Goal: Task Accomplishment & Management: Manage account settings

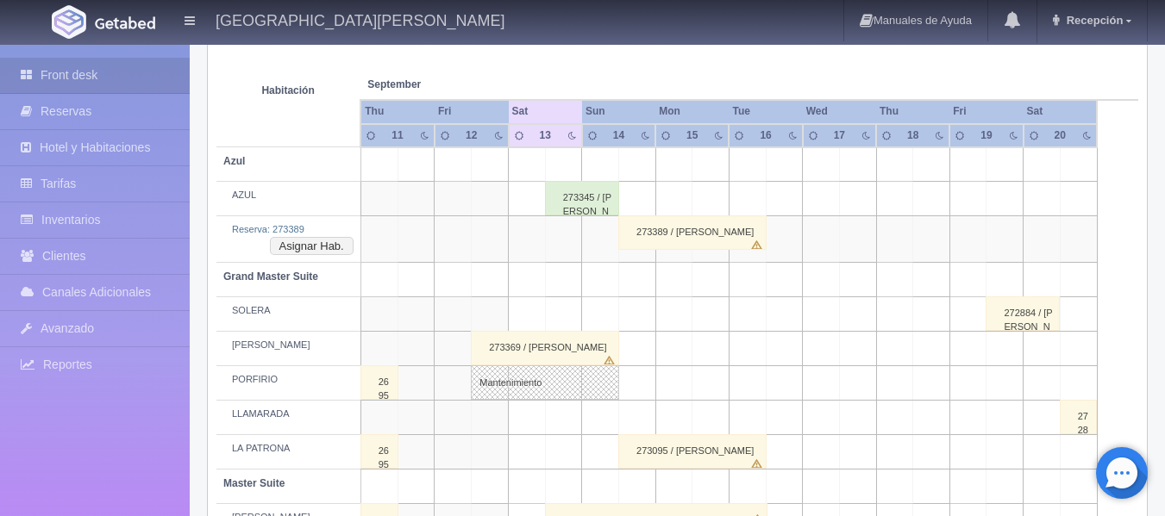
scroll to position [259, 0]
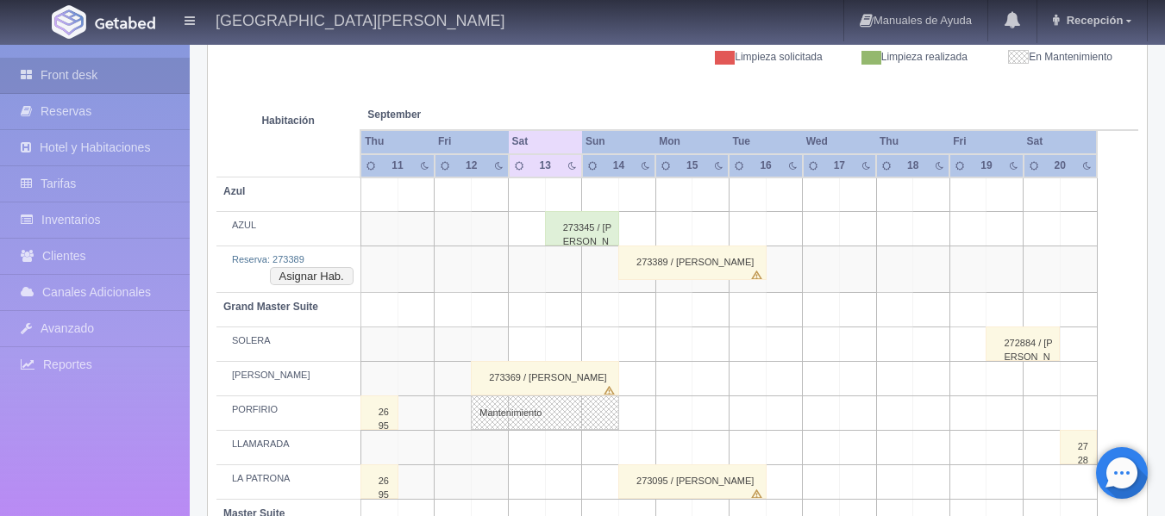
click at [634, 249] on div "273389 / [PERSON_NAME]" at bounding box center [692, 263] width 148 height 34
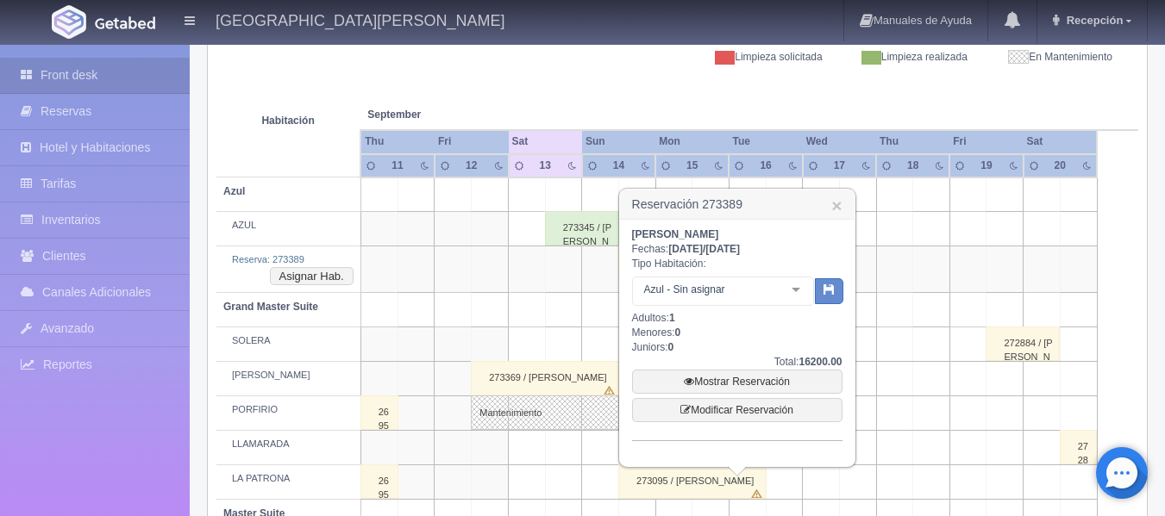
click at [596, 261] on td at bounding box center [600, 270] width 37 height 47
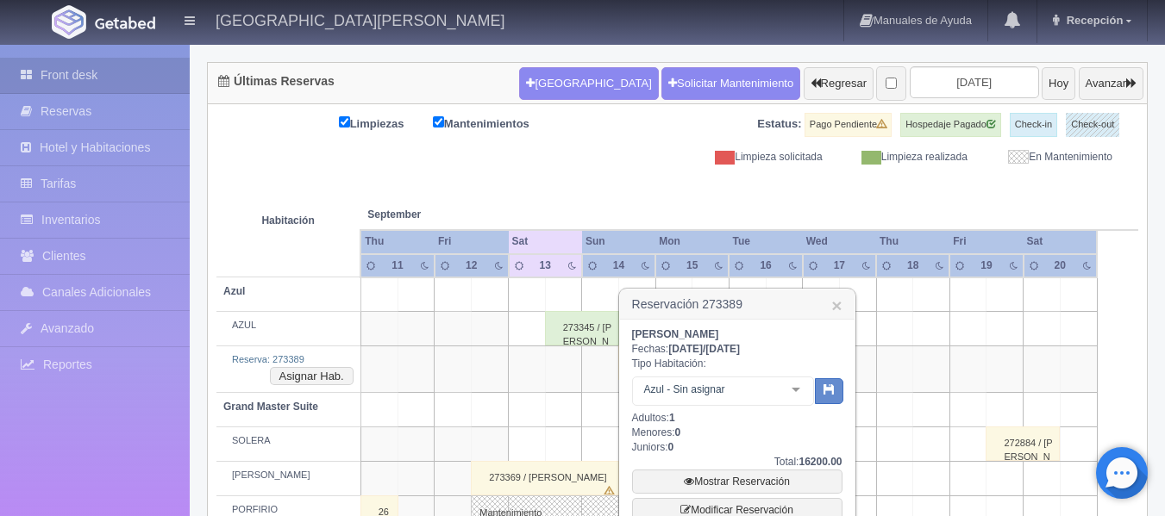
scroll to position [0, 0]
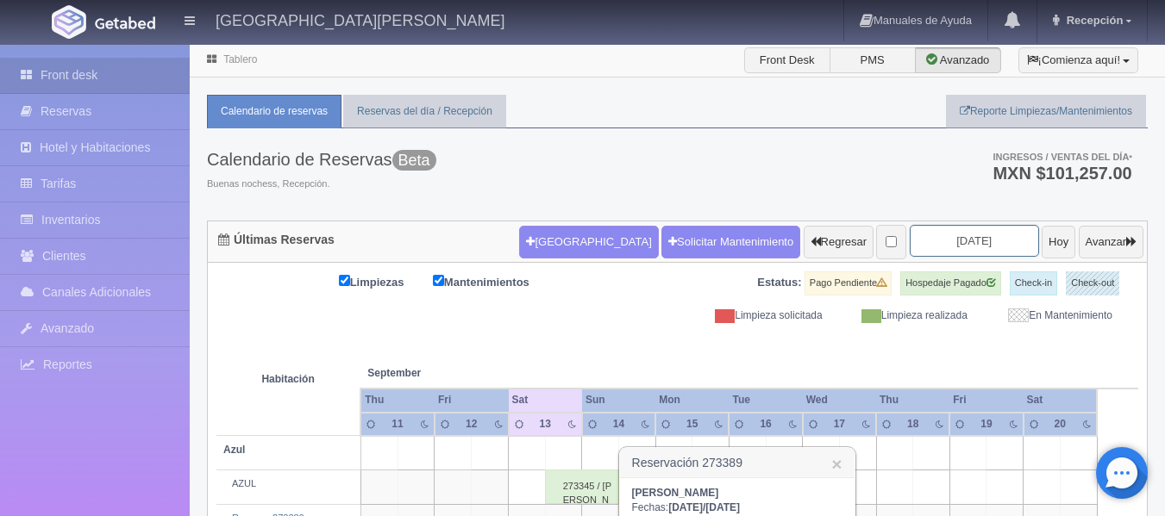
click at [951, 239] on input "2025-09-13" at bounding box center [974, 241] width 129 height 32
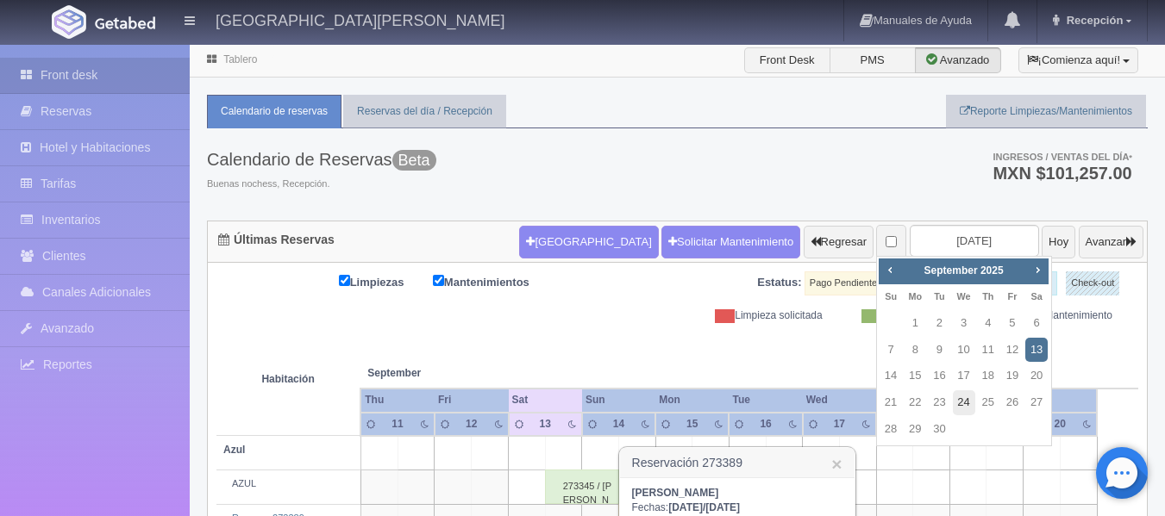
click at [961, 403] on link "24" at bounding box center [964, 403] width 22 height 25
type input "[DATE]"
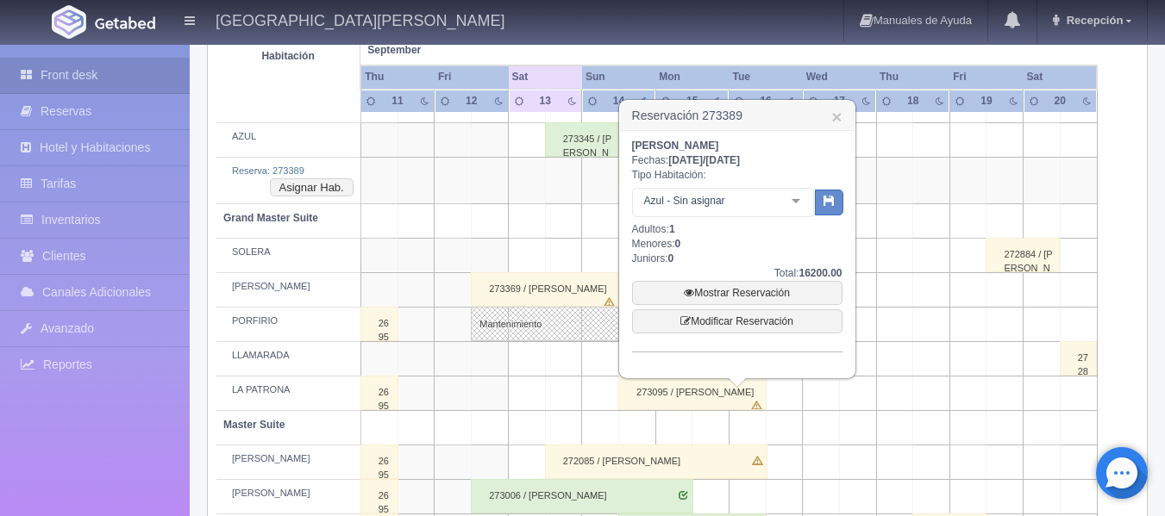
scroll to position [86, 0]
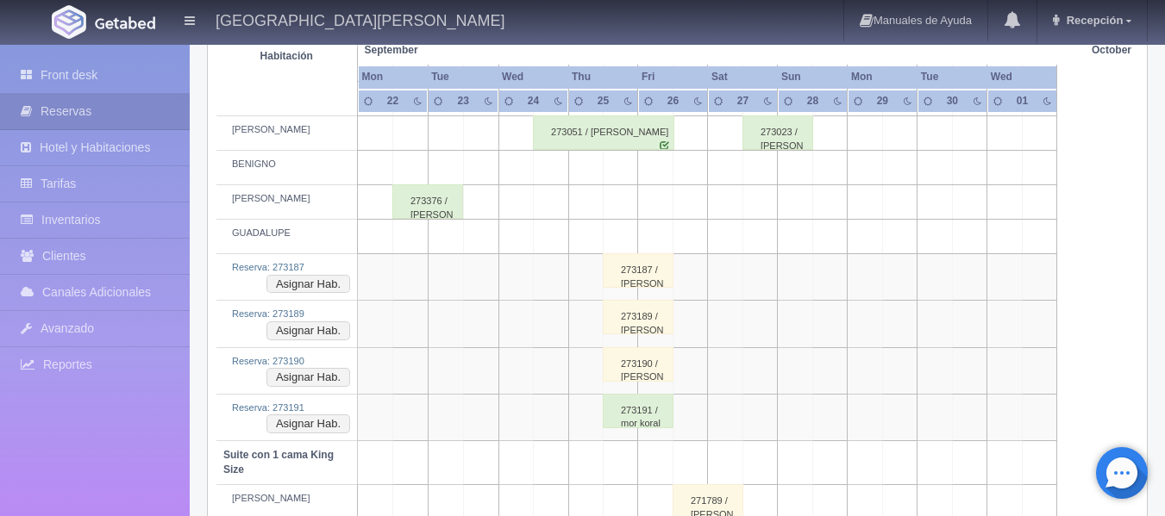
scroll to position [776, 0]
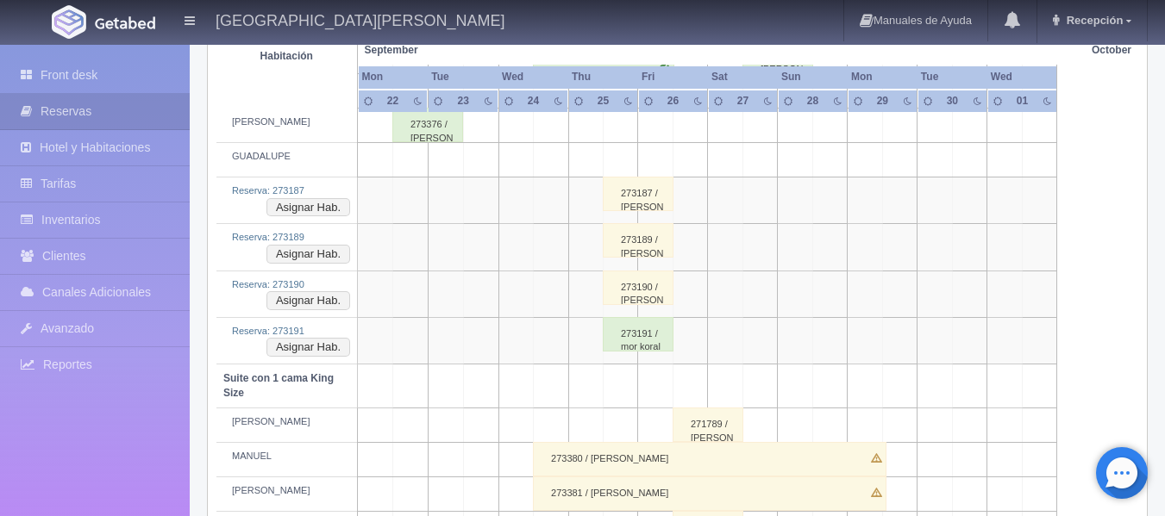
click at [628, 335] on div "273191 / mor koral" at bounding box center [638, 334] width 71 height 34
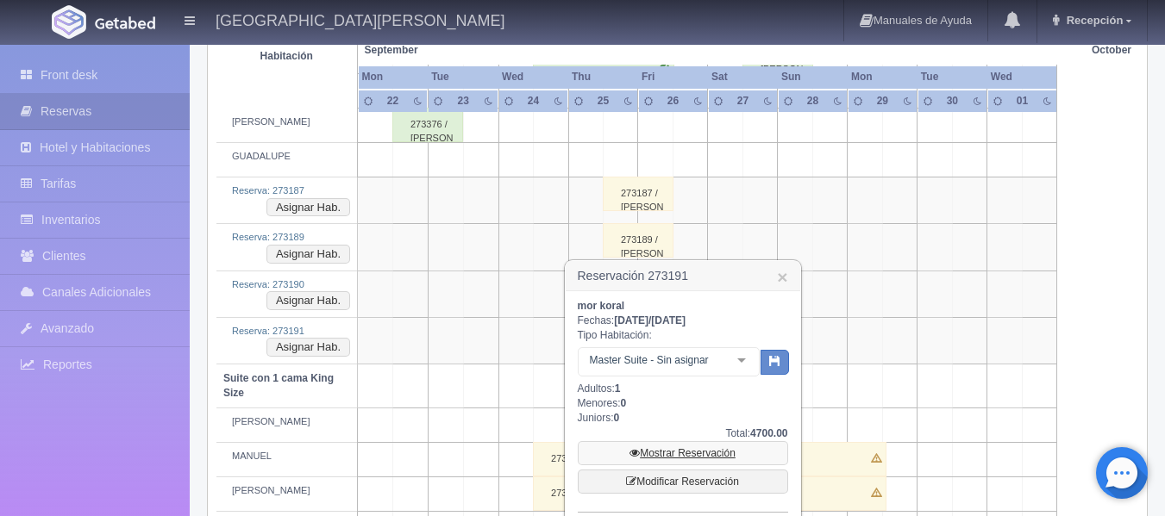
click at [661, 453] on link "Mostrar Reservación" at bounding box center [683, 453] width 210 height 24
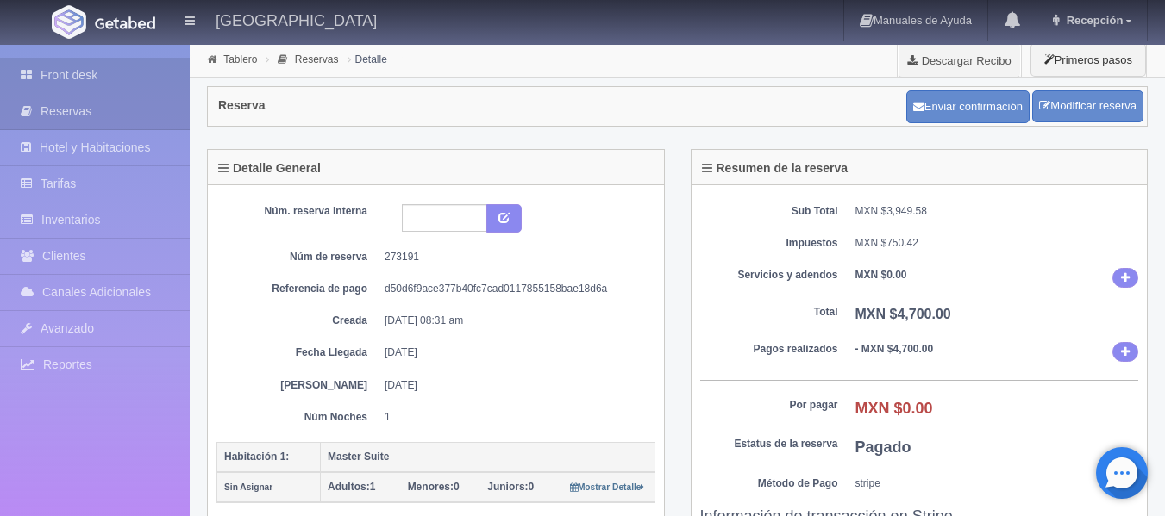
click at [120, 84] on link "Front desk" at bounding box center [95, 75] width 190 height 35
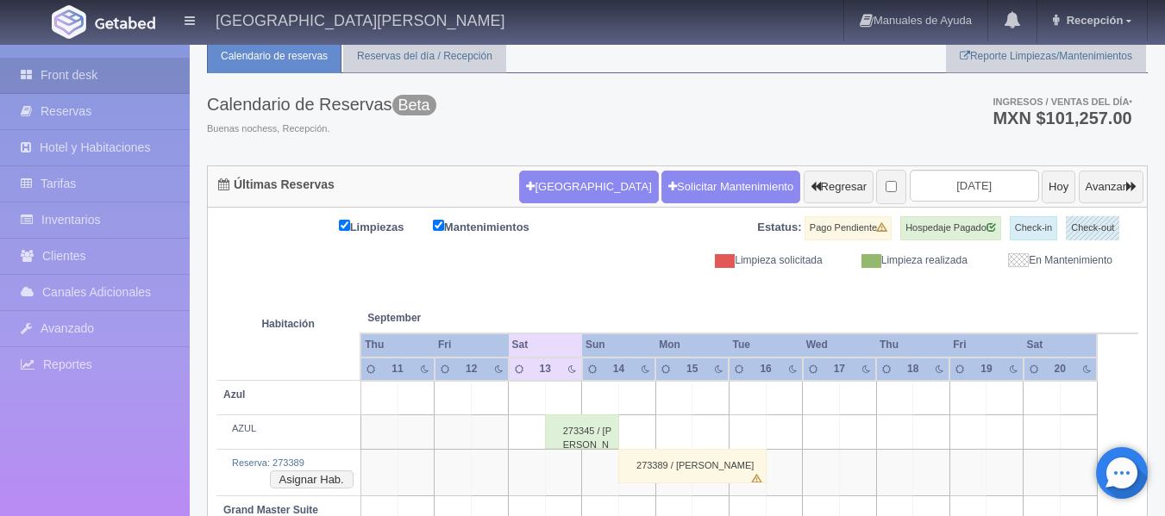
scroll to position [86, 0]
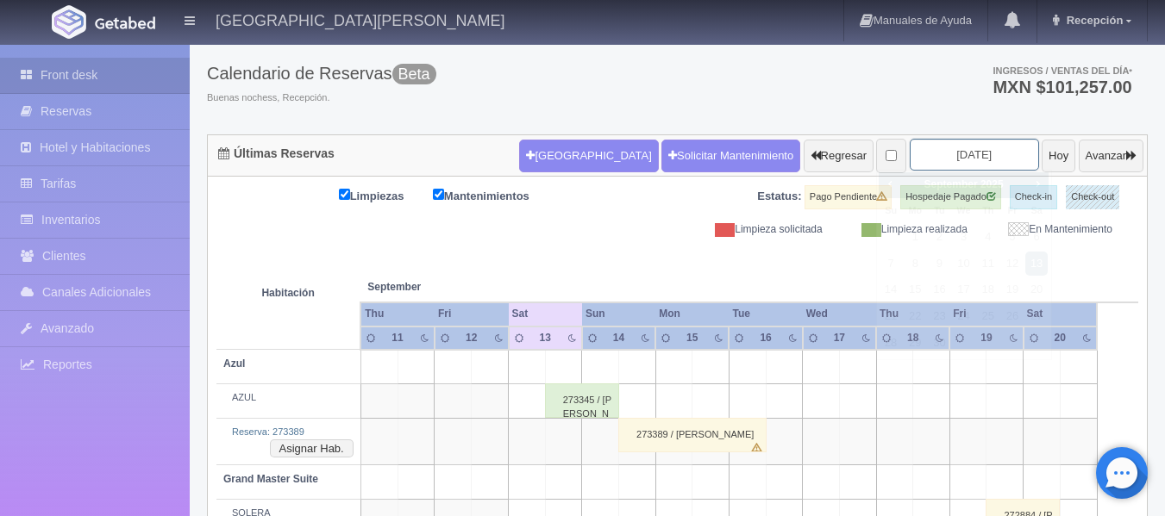
click at [964, 147] on input "[DATE]" at bounding box center [974, 155] width 129 height 32
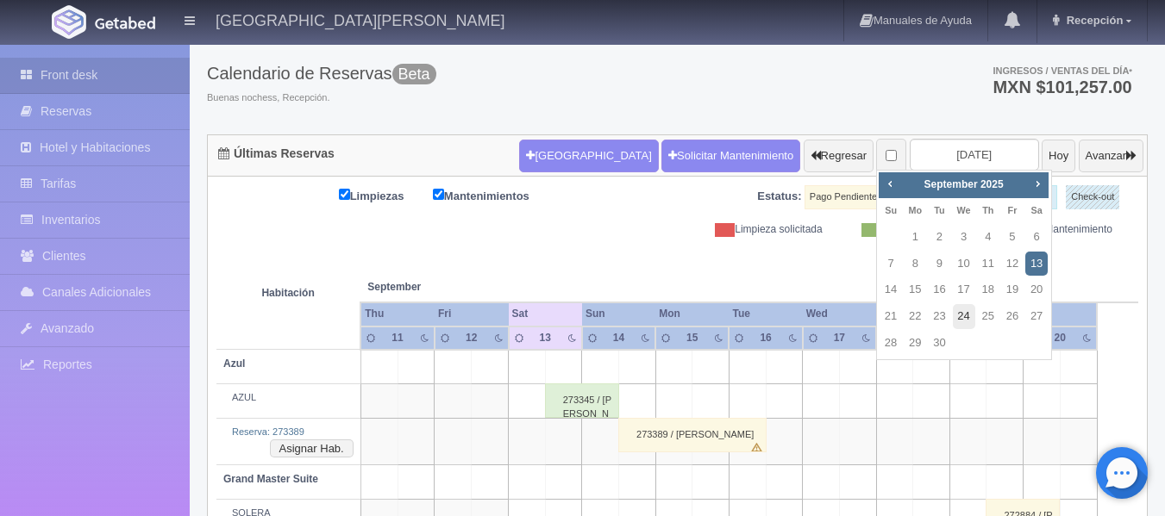
click at [966, 314] on link "24" at bounding box center [964, 316] width 22 height 25
type input "[DATE]"
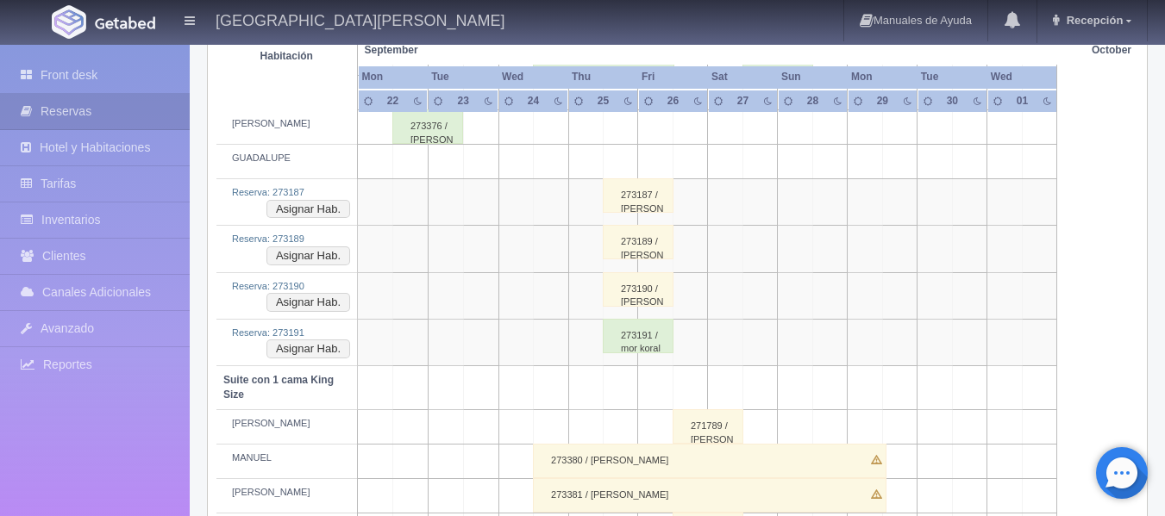
scroll to position [776, 0]
click at [635, 293] on div "273190 / [PERSON_NAME]" at bounding box center [638, 288] width 71 height 34
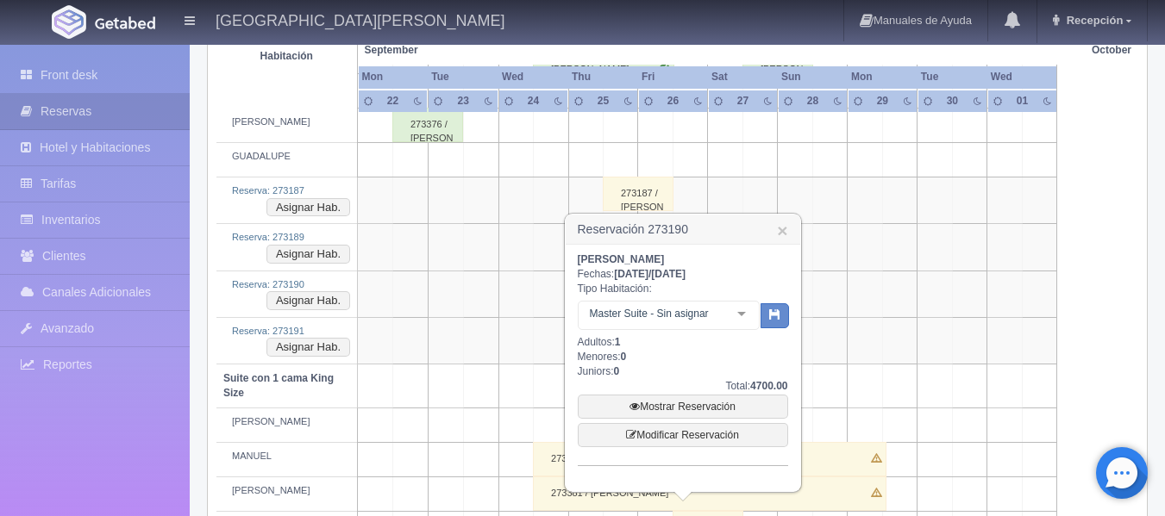
click at [883, 376] on td at bounding box center [899, 386] width 34 height 44
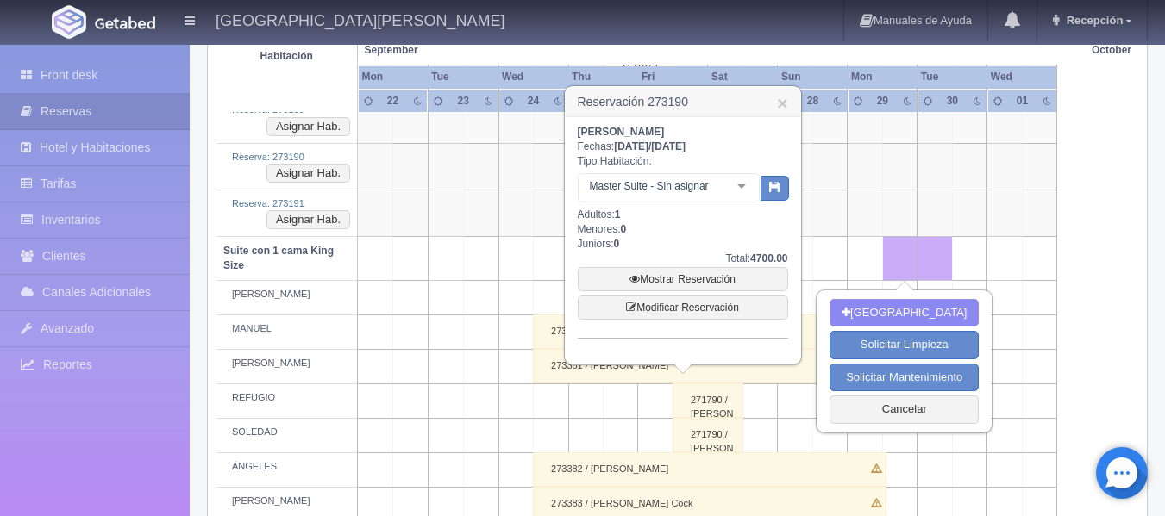
scroll to position [948, 0]
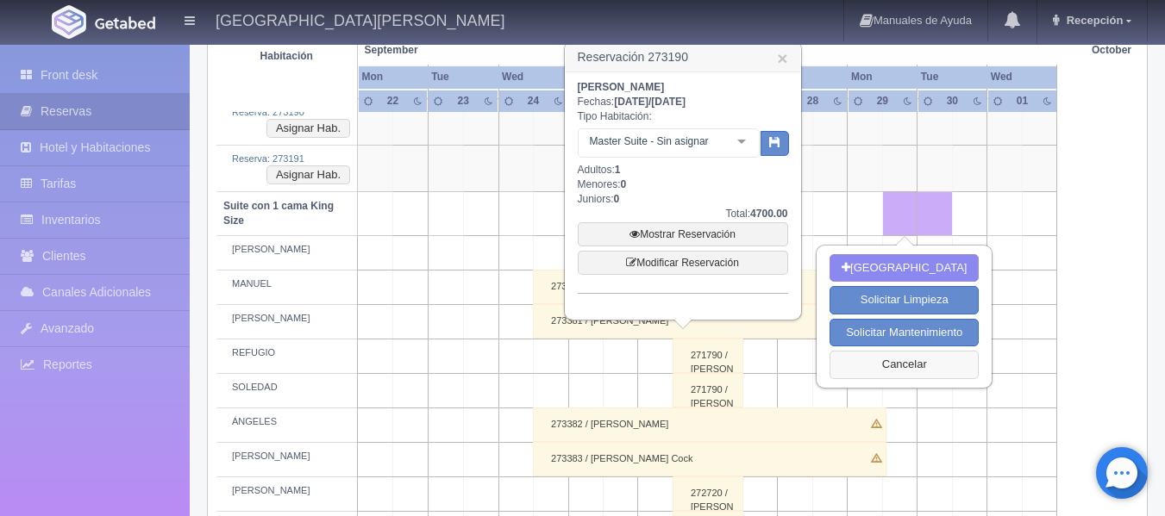
click at [869, 374] on button "Cancelar" at bounding box center [903, 365] width 149 height 28
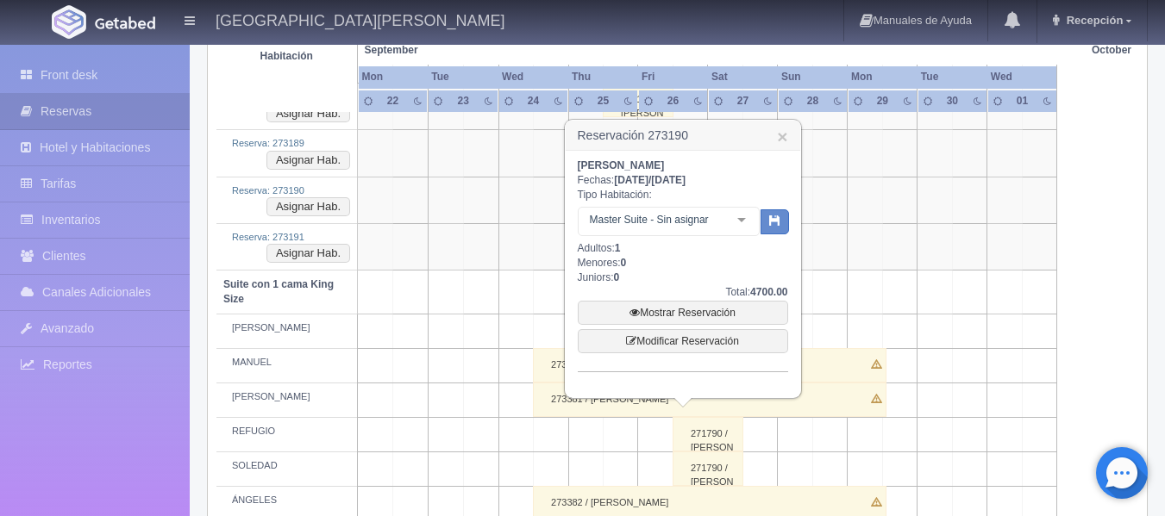
scroll to position [776, 0]
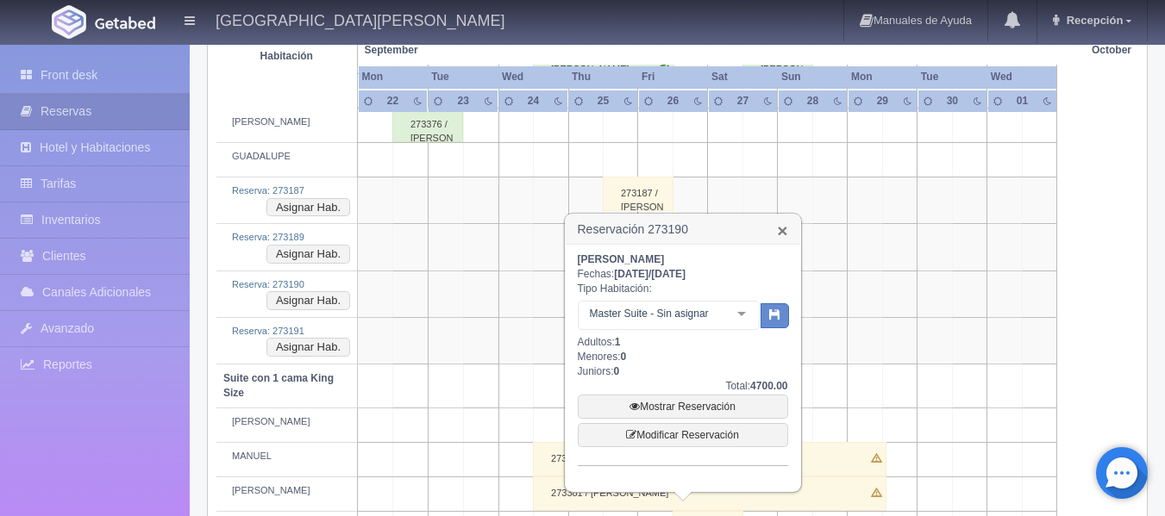
click at [782, 238] on link "×" at bounding box center [782, 231] width 10 height 18
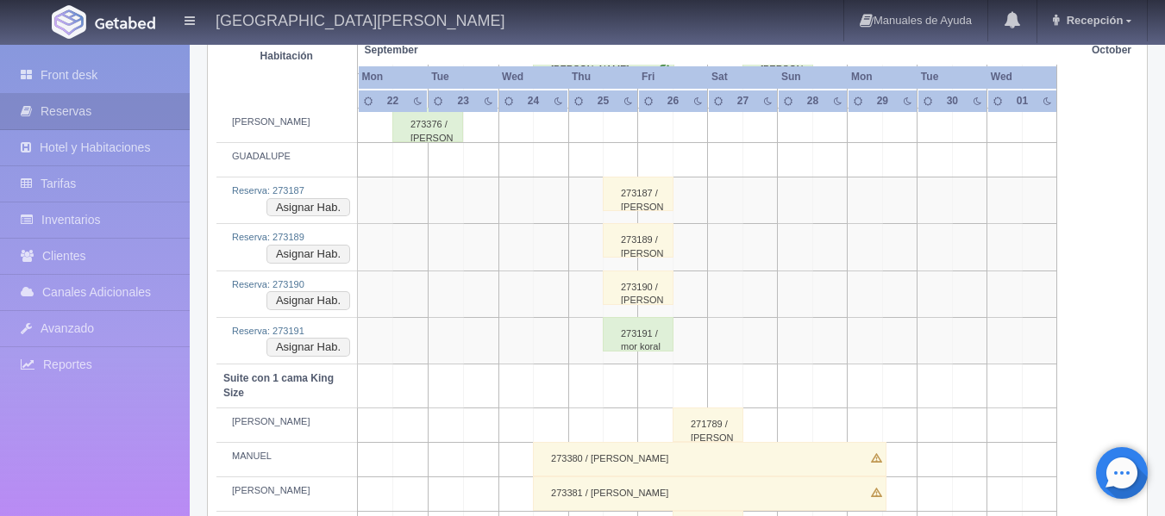
click at [640, 195] on div "273187 / [PERSON_NAME]" at bounding box center [638, 194] width 71 height 34
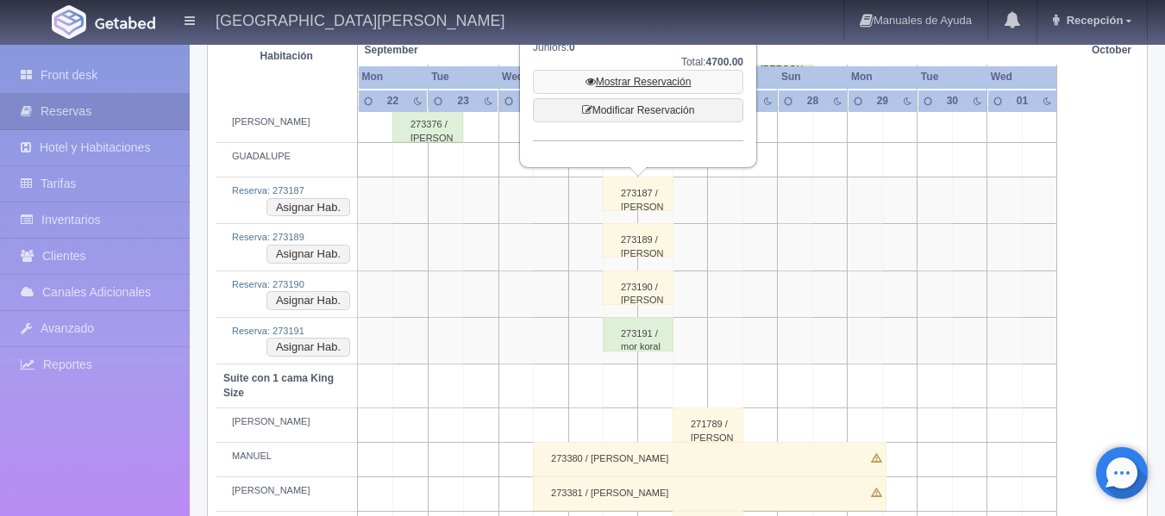
click at [581, 84] on link "Mostrar Reservación" at bounding box center [638, 82] width 210 height 24
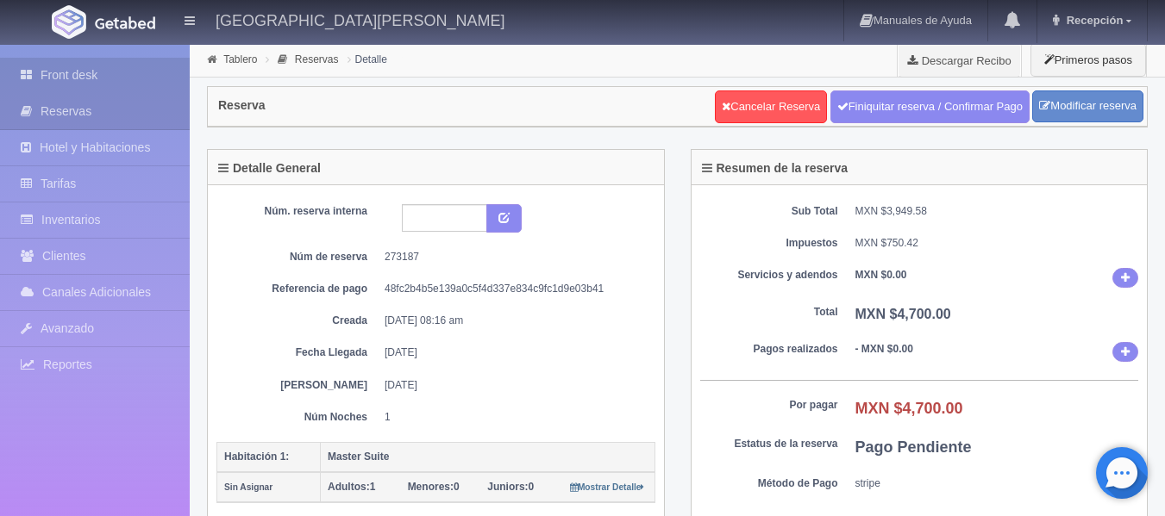
click at [16, 86] on link "Front desk" at bounding box center [95, 75] width 190 height 35
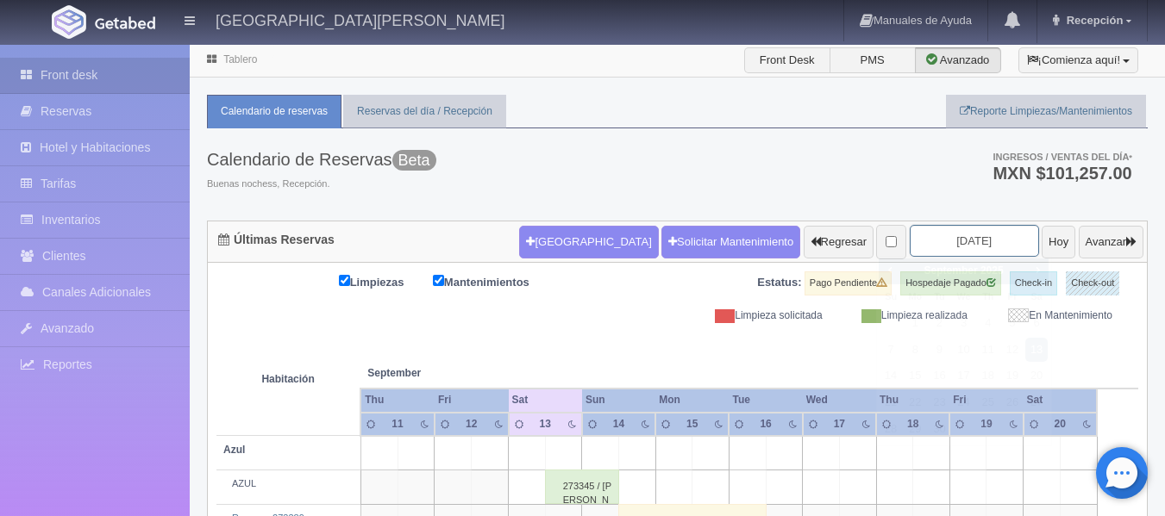
click at [950, 238] on input "2025-09-13" at bounding box center [974, 241] width 129 height 32
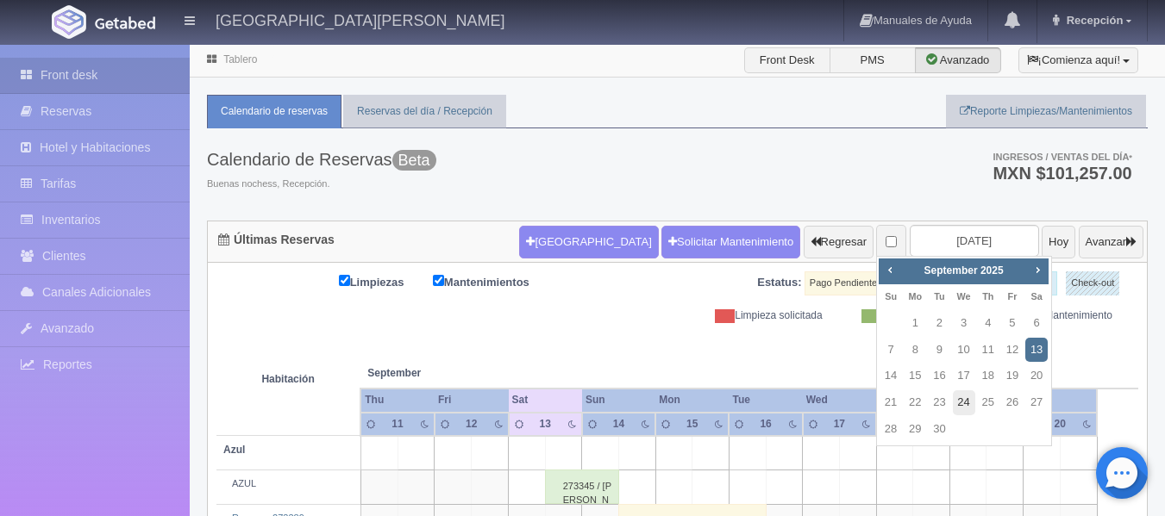
click at [959, 395] on link "24" at bounding box center [964, 403] width 22 height 25
type input "[DATE]"
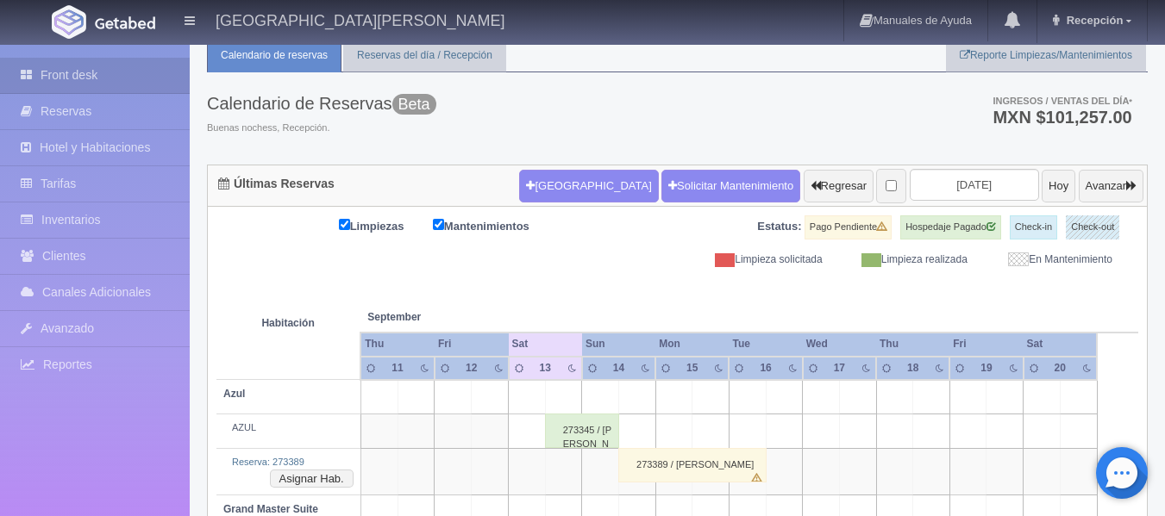
scroll to position [86, 0]
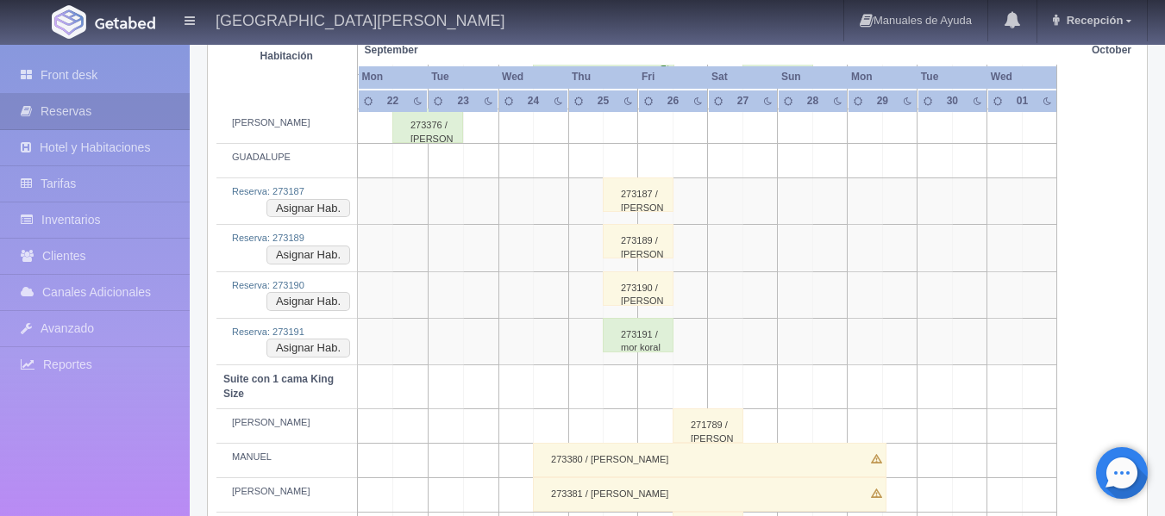
scroll to position [776, 0]
click at [660, 291] on div "273190 / [PERSON_NAME]" at bounding box center [638, 288] width 71 height 34
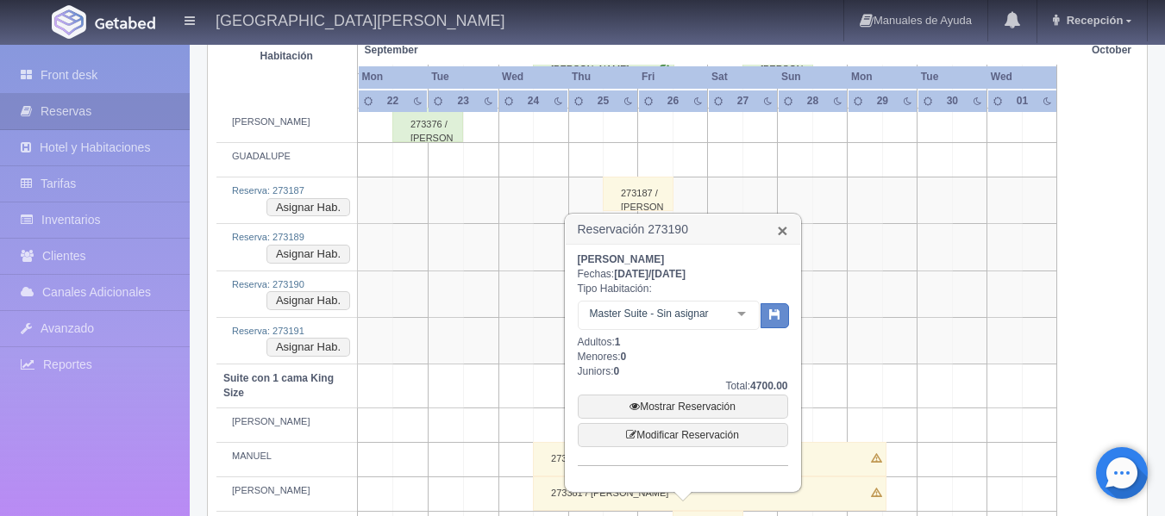
click at [781, 230] on link "×" at bounding box center [782, 231] width 10 height 18
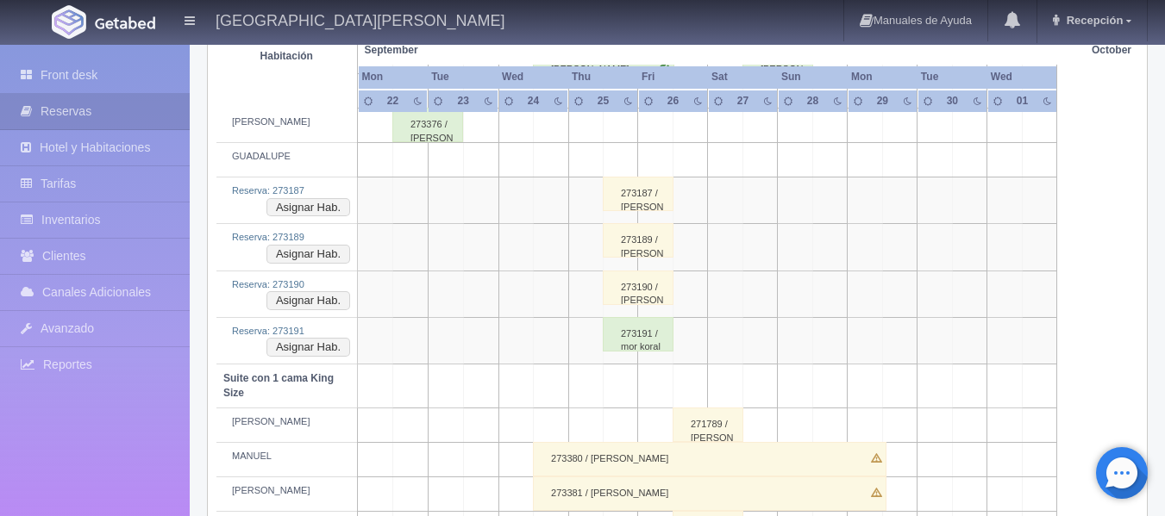
click at [627, 340] on div "273191 / mor koral" at bounding box center [638, 334] width 71 height 34
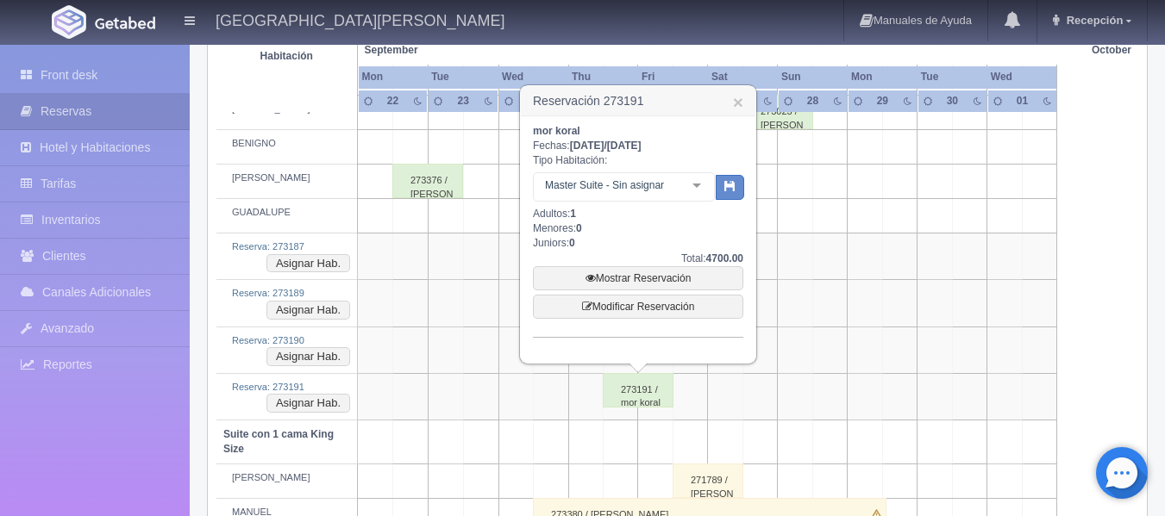
scroll to position [690, 0]
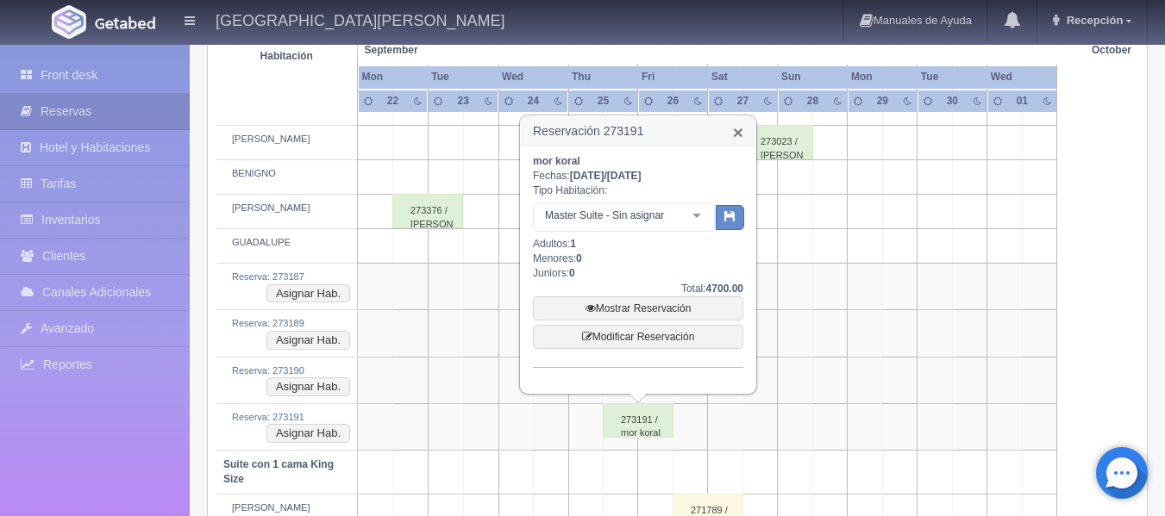
click at [735, 131] on link "×" at bounding box center [738, 132] width 10 height 18
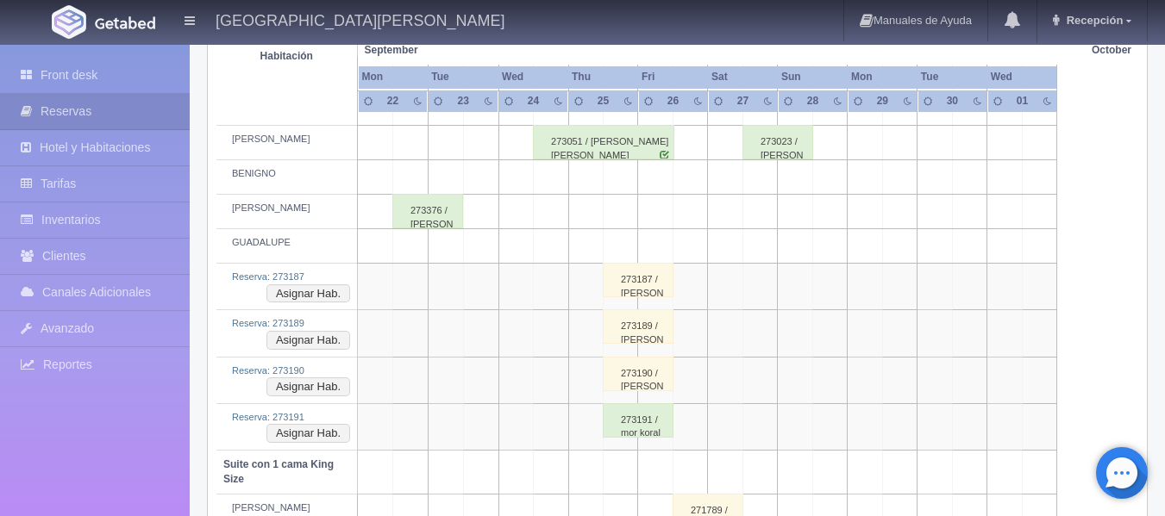
click at [645, 323] on div "273189 / [PERSON_NAME]" at bounding box center [638, 327] width 71 height 34
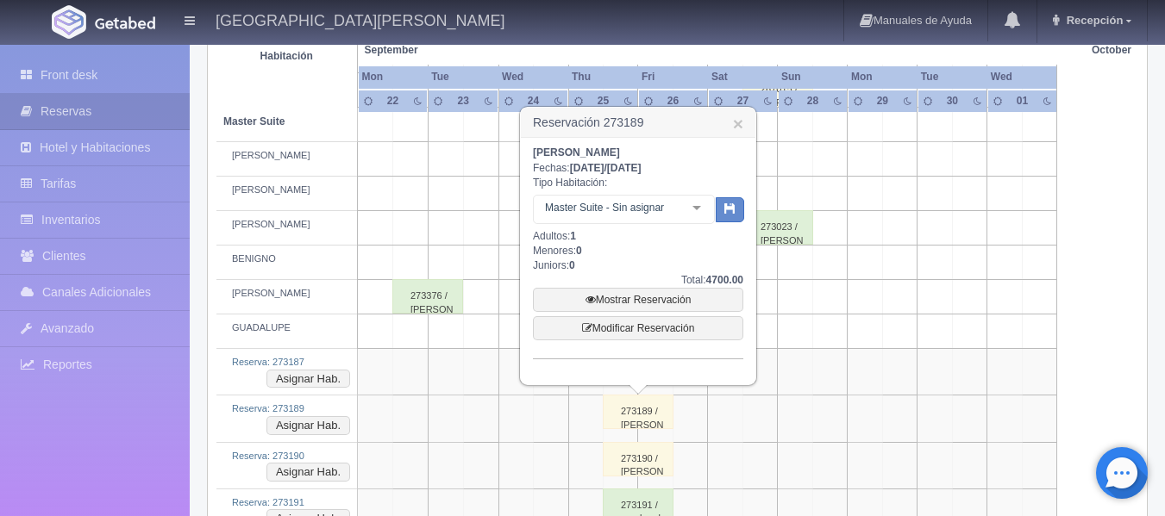
scroll to position [603, 0]
click at [729, 120] on h3 "Reservación 273189 ×" at bounding box center [638, 124] width 235 height 30
click at [741, 128] on link "×" at bounding box center [738, 125] width 10 height 18
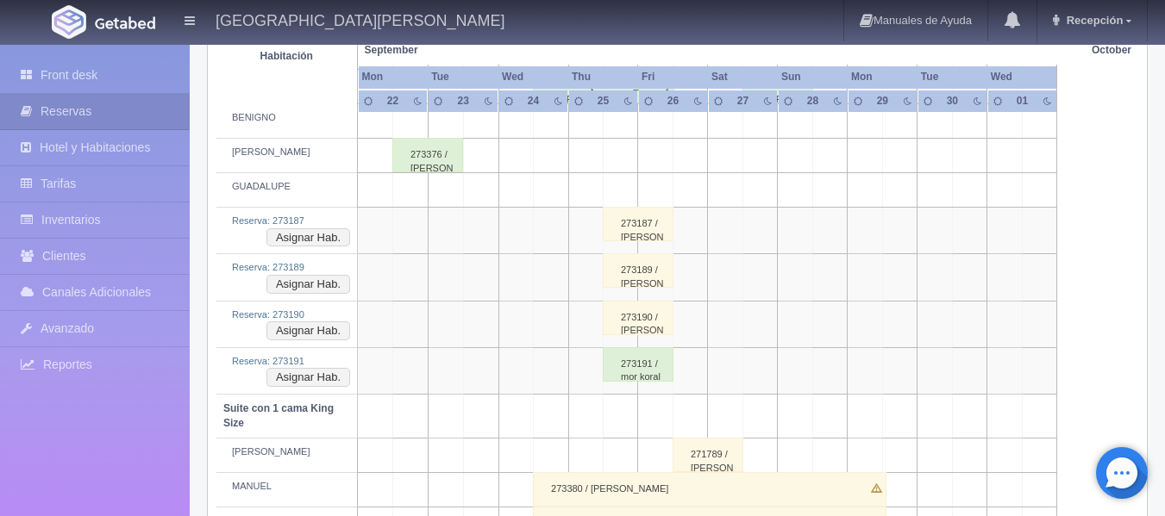
scroll to position [776, 0]
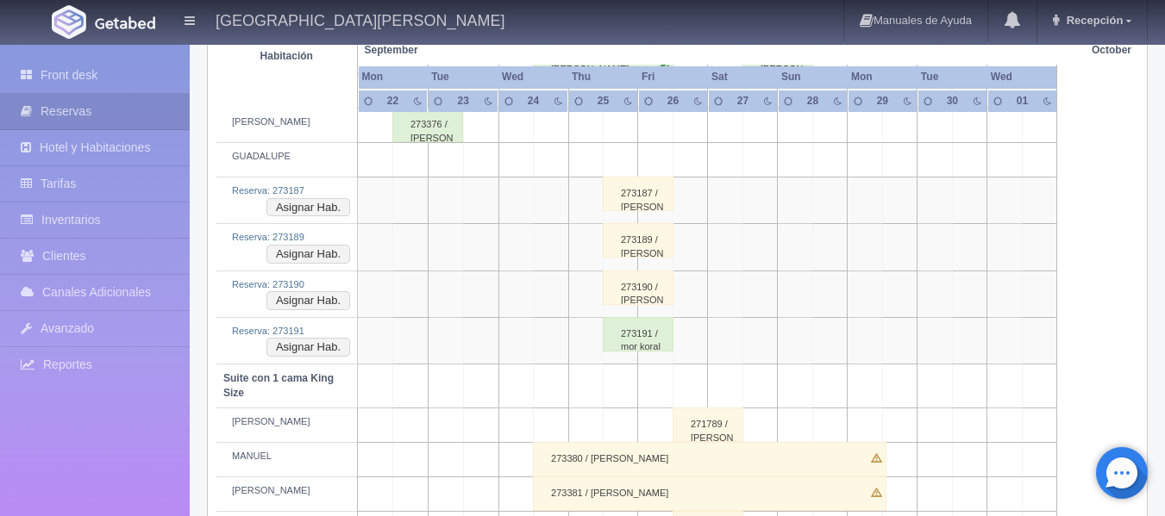
click at [619, 274] on div "273190 / guy haran" at bounding box center [638, 288] width 71 height 34
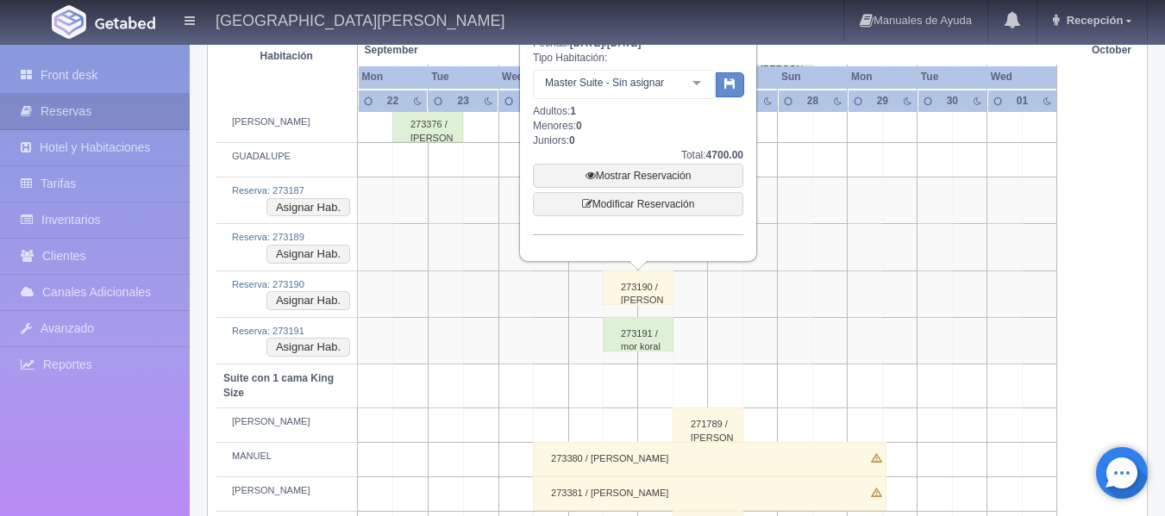
click at [635, 341] on div "273191 / mor koral" at bounding box center [638, 334] width 71 height 34
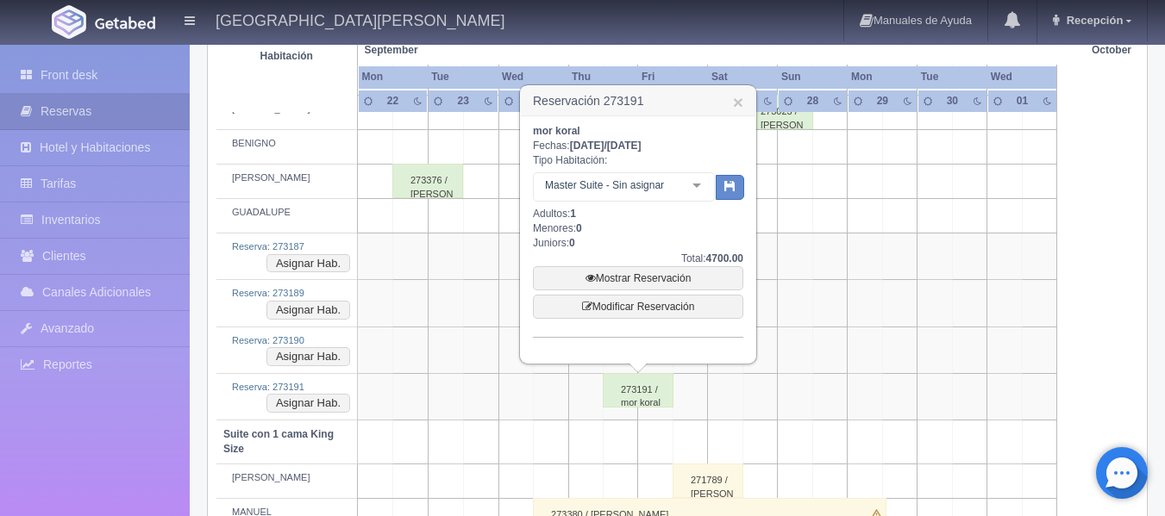
scroll to position [690, 0]
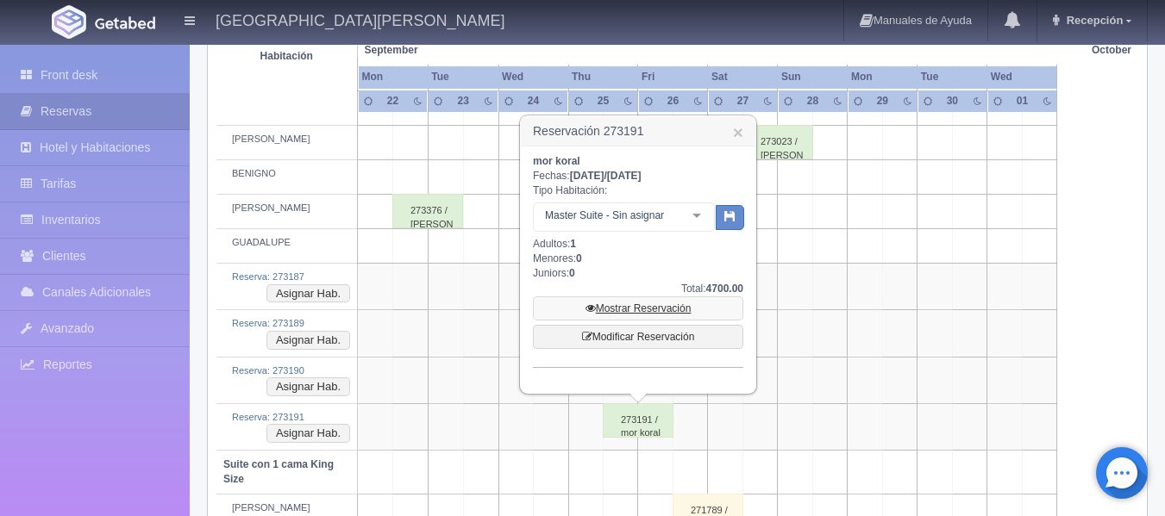
click at [629, 312] on link "Mostrar Reservación" at bounding box center [638, 309] width 210 height 24
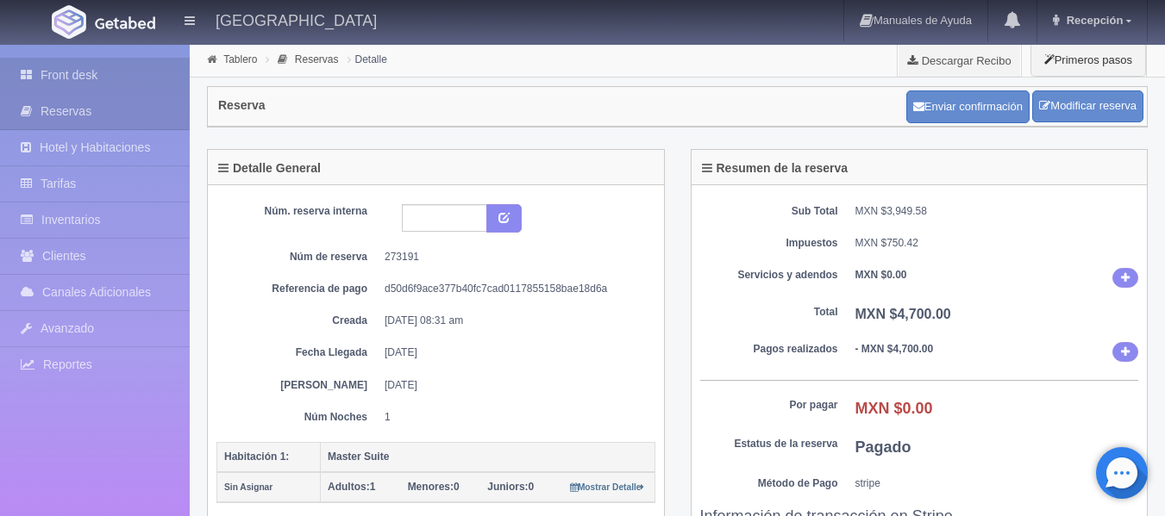
click at [97, 75] on link "Front desk" at bounding box center [95, 75] width 190 height 35
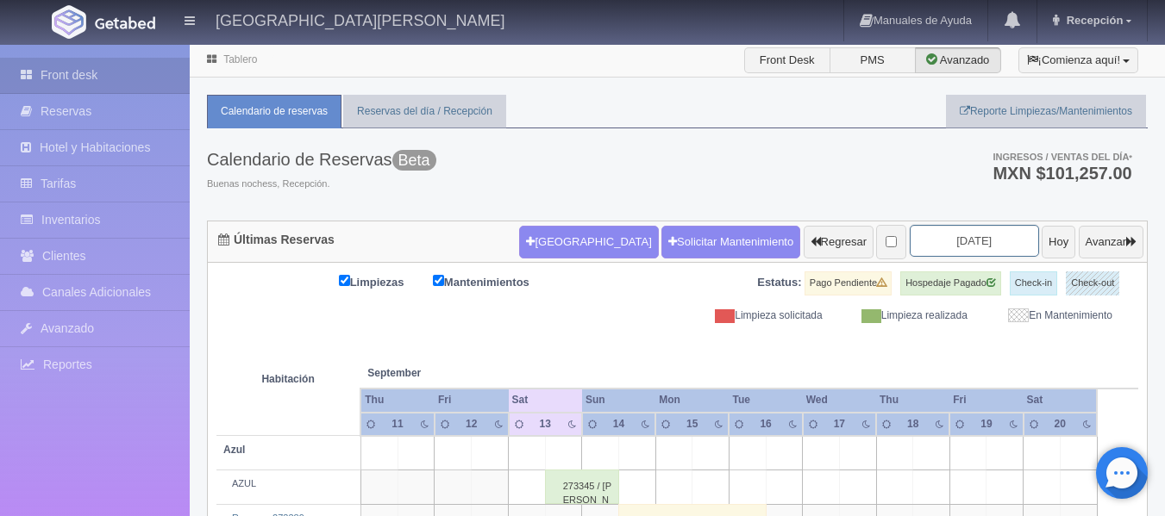
click at [971, 247] on input "[DATE]" at bounding box center [974, 241] width 129 height 32
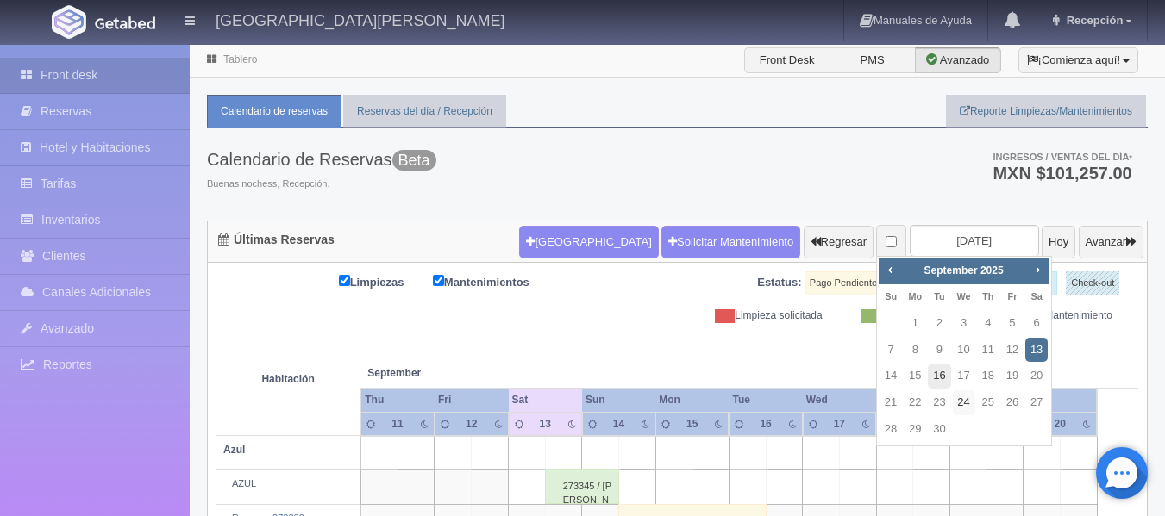
drag, startPoint x: 972, startPoint y: 395, endPoint x: 940, endPoint y: 383, distance: 34.9
click at [970, 395] on link "24" at bounding box center [964, 403] width 22 height 25
type input "[DATE]"
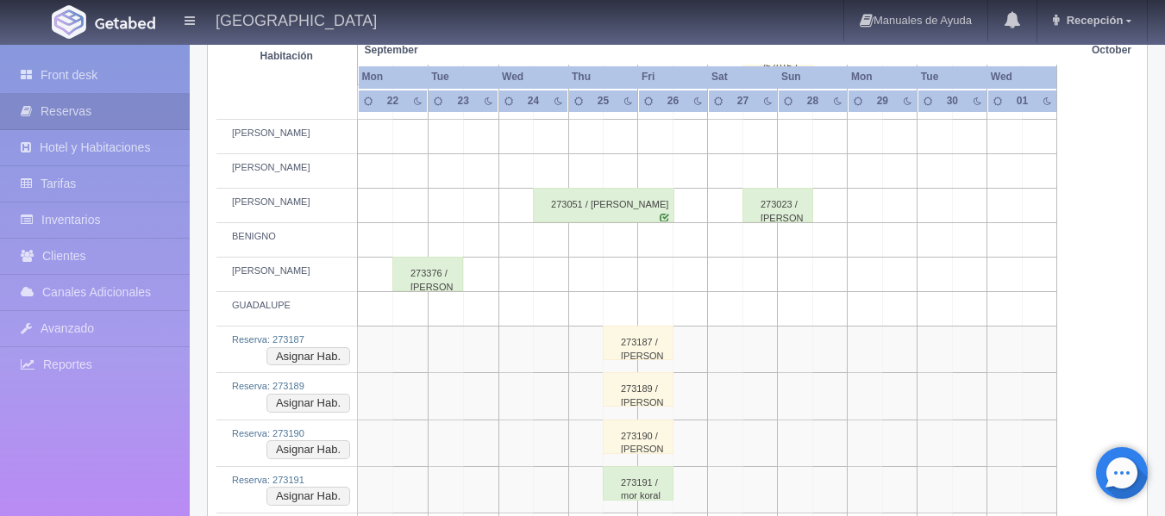
scroll to position [690, 0]
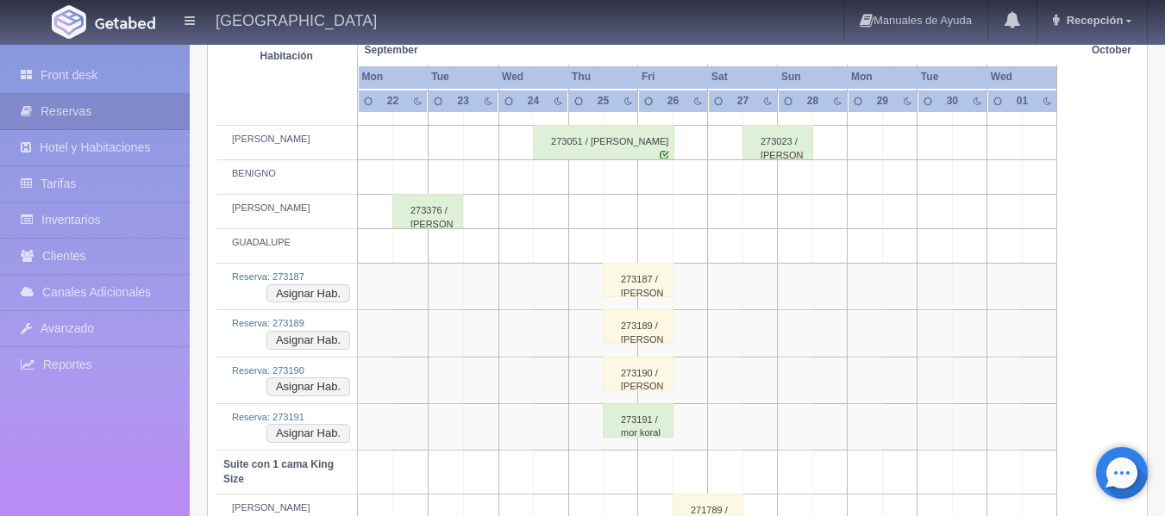
click at [655, 424] on div "273191 / mor koral" at bounding box center [638, 420] width 71 height 34
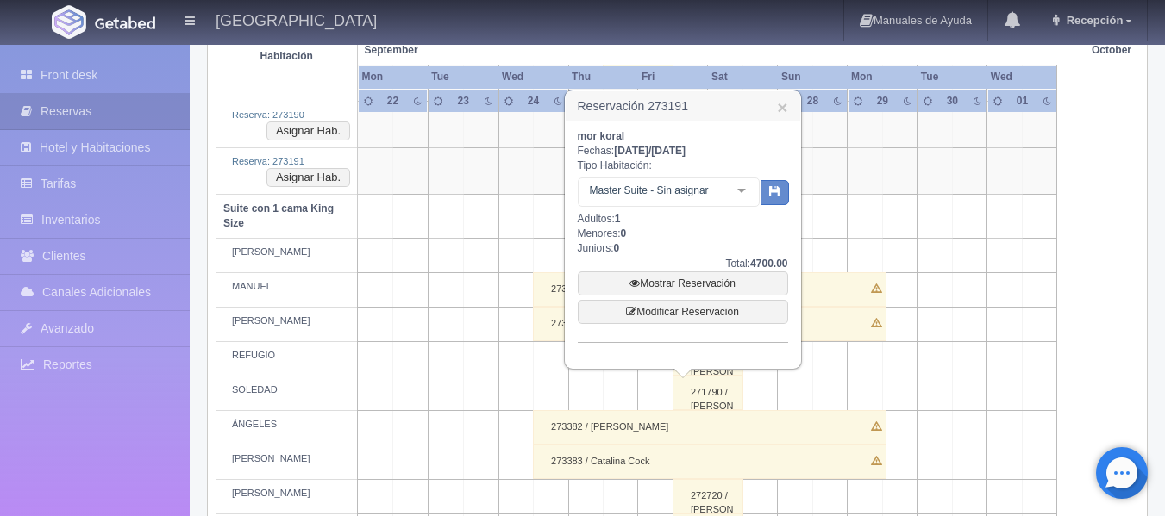
scroll to position [948, 0]
click at [656, 284] on link "Mostrar Reservación" at bounding box center [683, 281] width 210 height 24
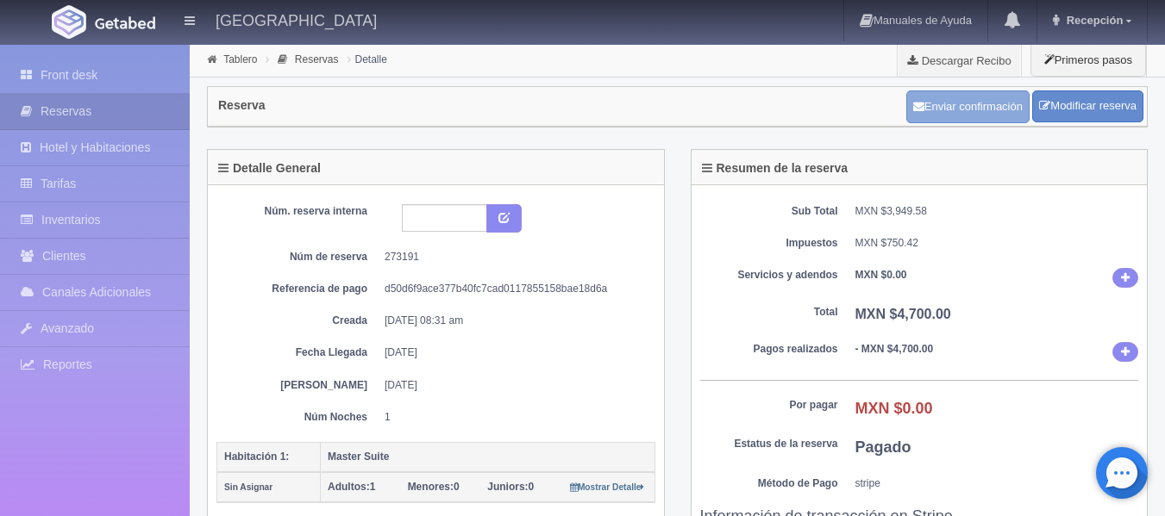
click at [947, 96] on button "Enviar confirmación" at bounding box center [967, 107] width 123 height 33
click at [941, 166] on div "Resumen de la reserva" at bounding box center [919, 167] width 456 height 35
click at [941, 93] on button "Enviar confirmación" at bounding box center [967, 107] width 123 height 33
drag, startPoint x: 928, startPoint y: 106, endPoint x: 977, endPoint y: 148, distance: 64.8
click at [977, 149] on div "Resumen de la reserva Sub Total MXN $3,949.58 Impuestos MXN $750.42 Servicios y…" at bounding box center [920, 390] width 458 height 483
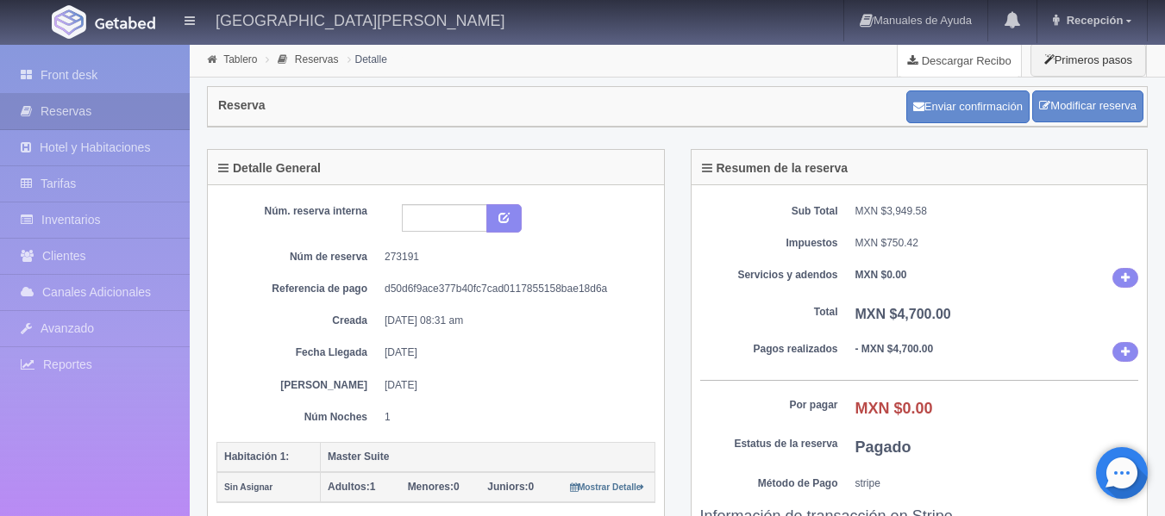
click at [939, 61] on link "Descargar Recibo" at bounding box center [958, 60] width 123 height 34
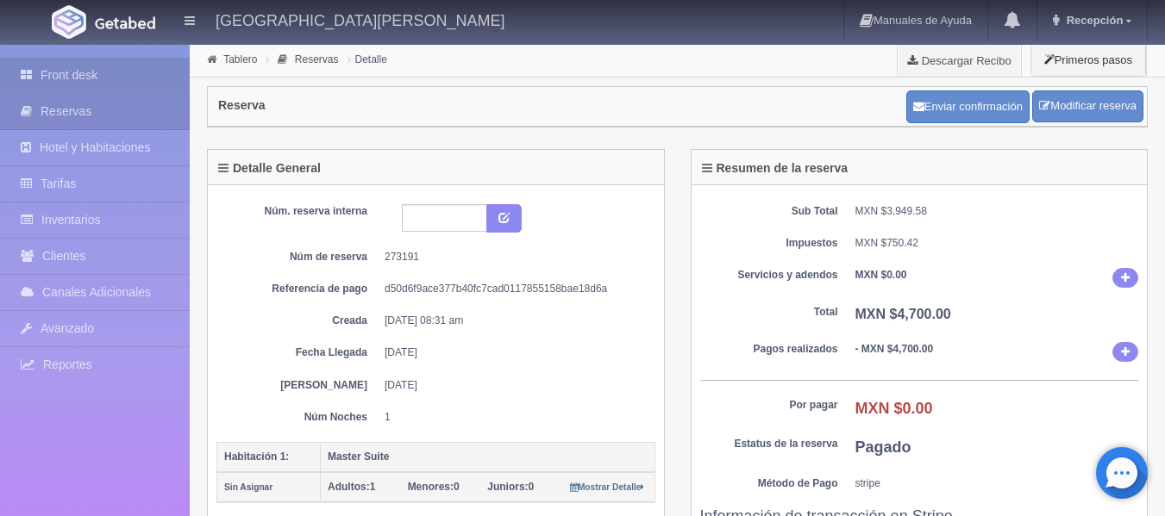
click at [172, 71] on link "Front desk" at bounding box center [95, 75] width 190 height 35
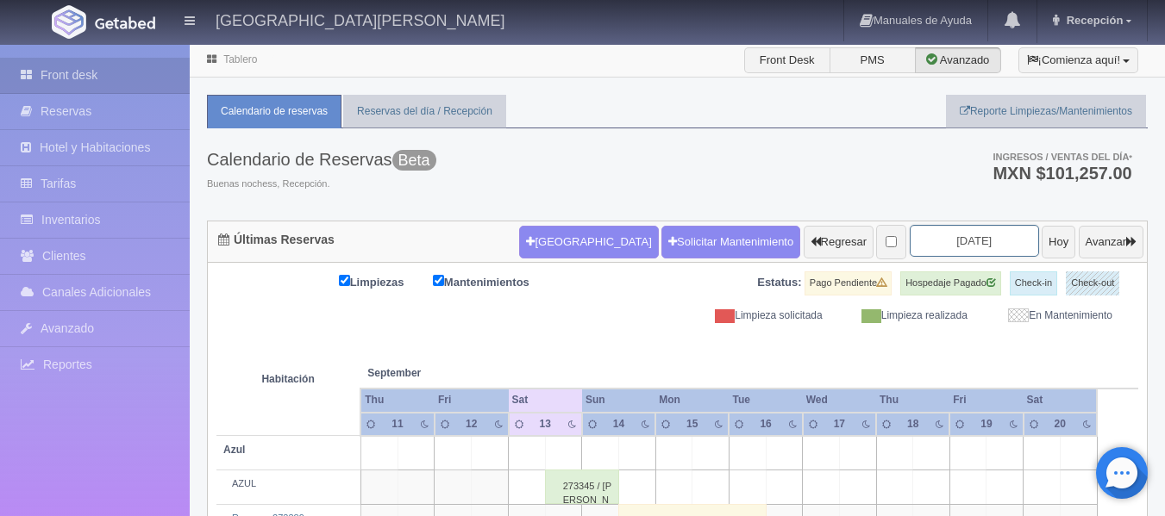
click at [966, 234] on input "[DATE]" at bounding box center [974, 241] width 129 height 32
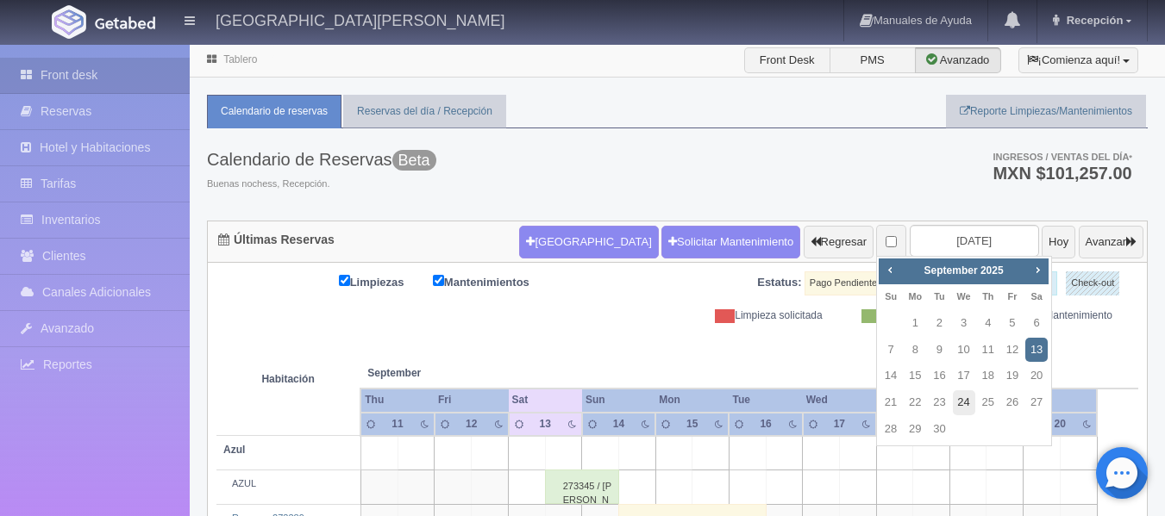
click at [966, 411] on link "24" at bounding box center [964, 403] width 22 height 25
type input "[DATE]"
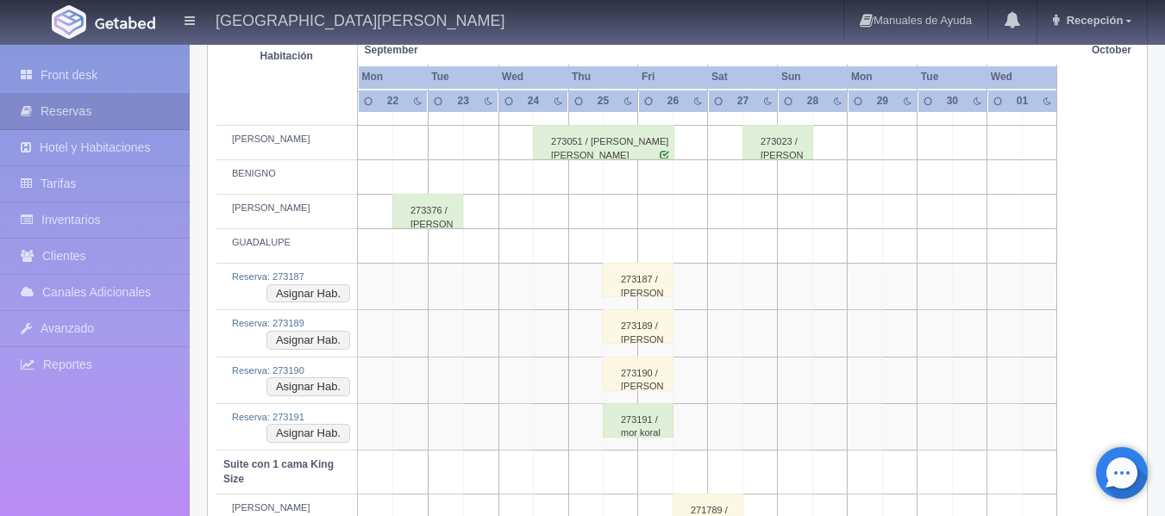
scroll to position [776, 0]
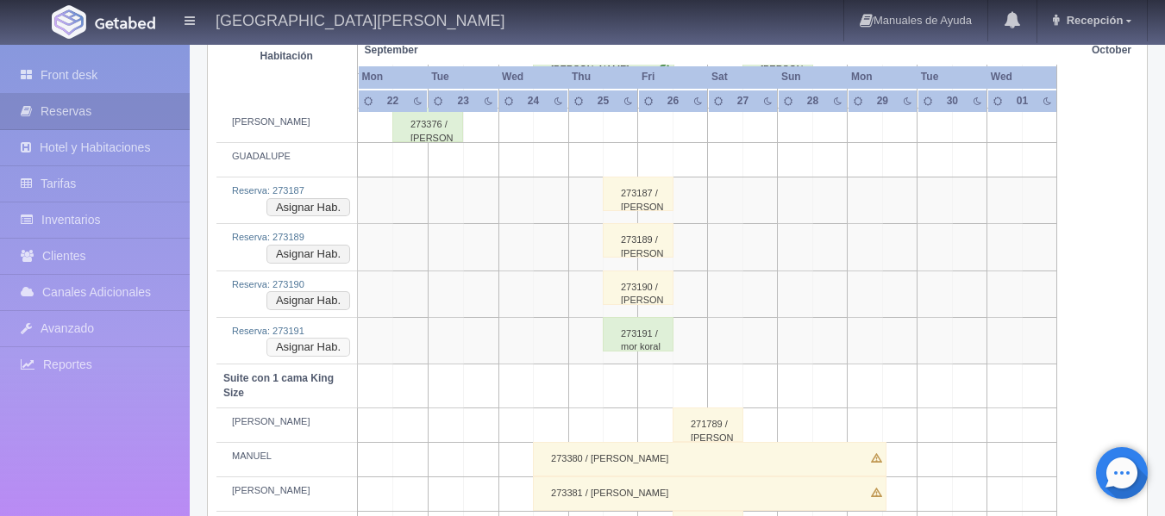
click at [314, 350] on button "Asignar Hab." at bounding box center [308, 347] width 84 height 19
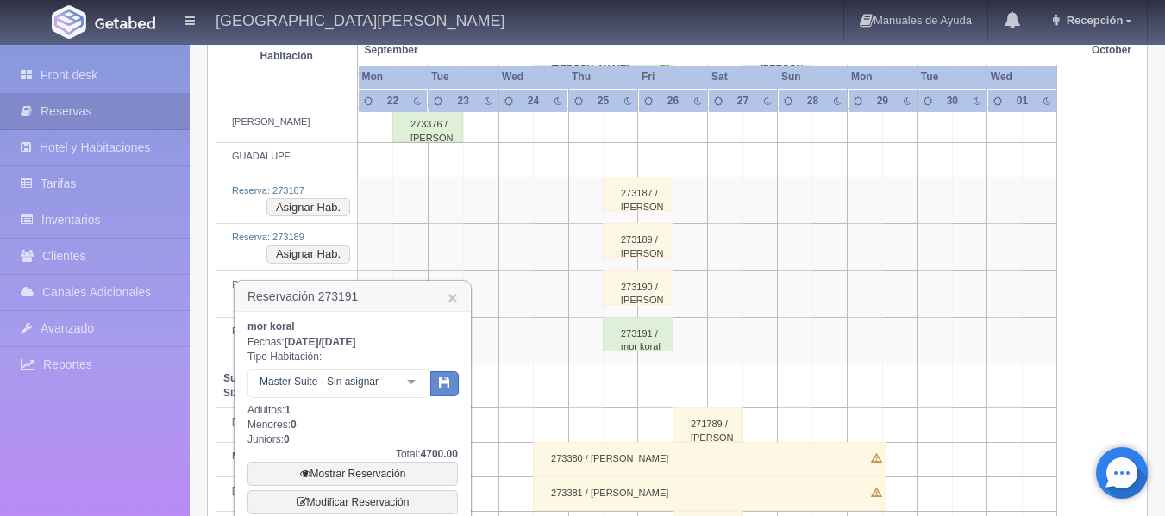
click at [416, 382] on div at bounding box center [411, 383] width 34 height 26
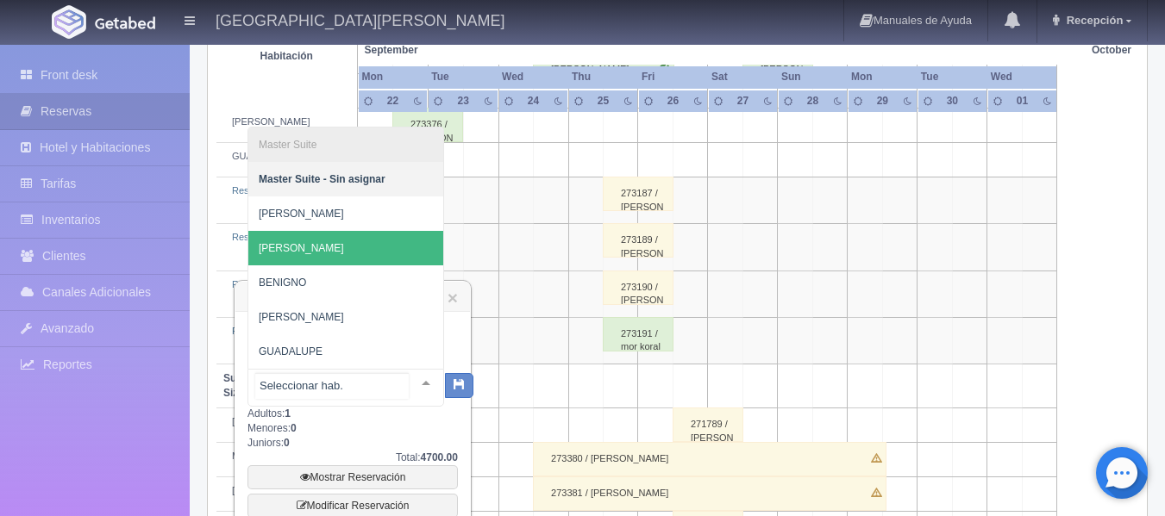
click at [377, 245] on span "[PERSON_NAME]" at bounding box center [345, 248] width 195 height 34
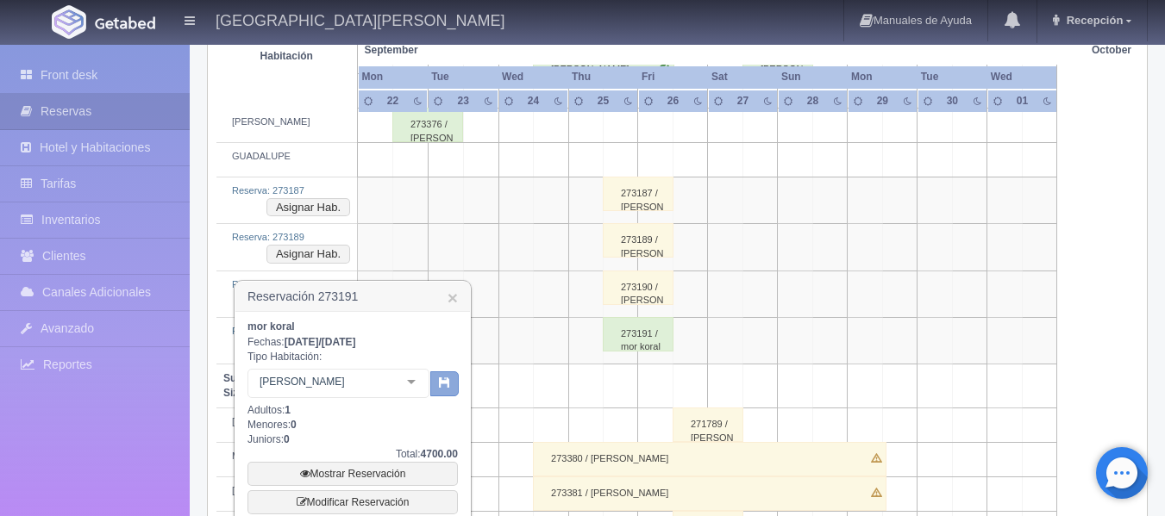
click at [452, 391] on button "button" at bounding box center [444, 385] width 28 height 26
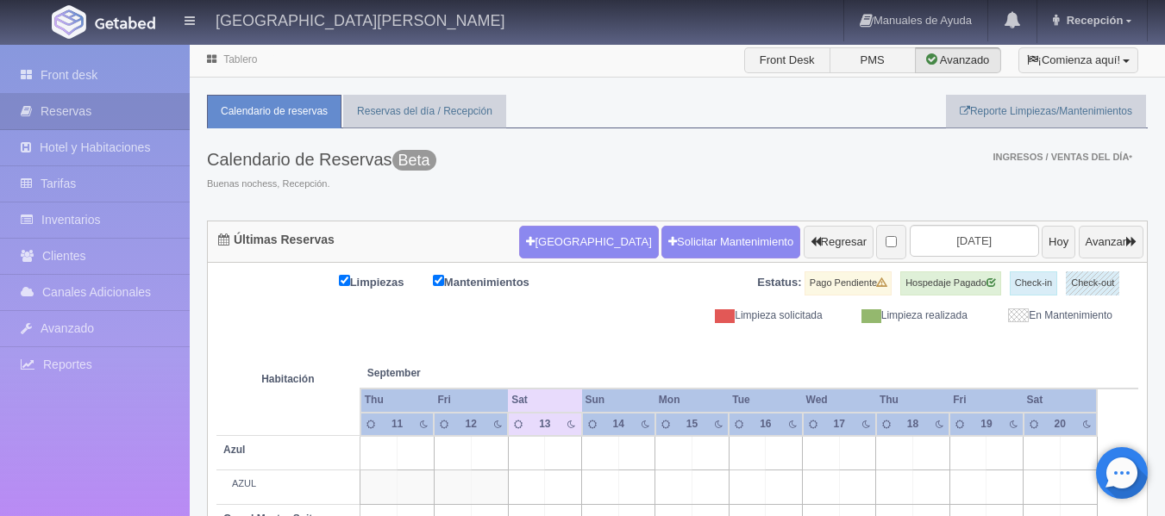
scroll to position [128, 0]
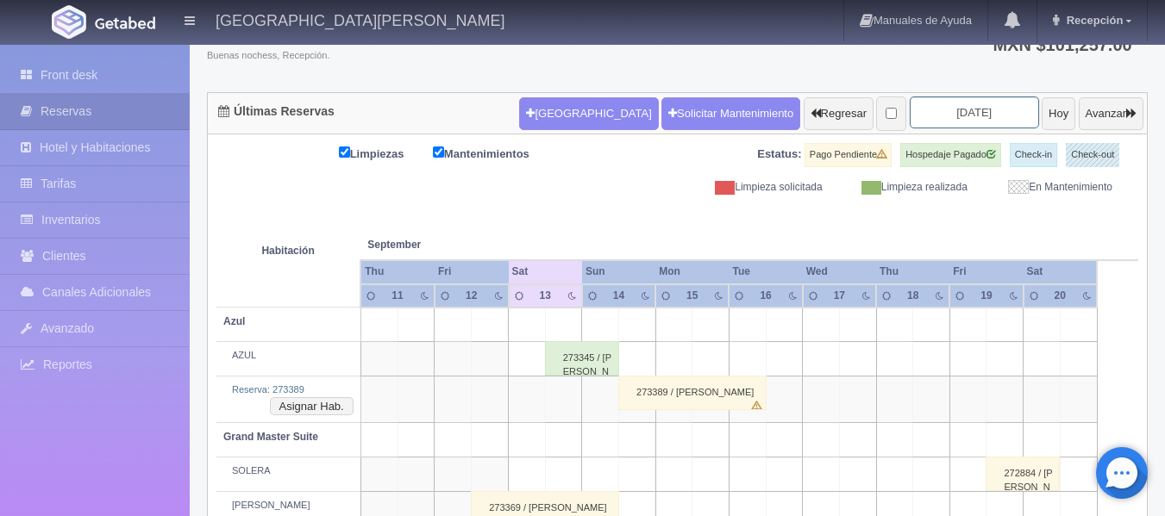
click at [963, 121] on input "[DATE]" at bounding box center [974, 113] width 129 height 32
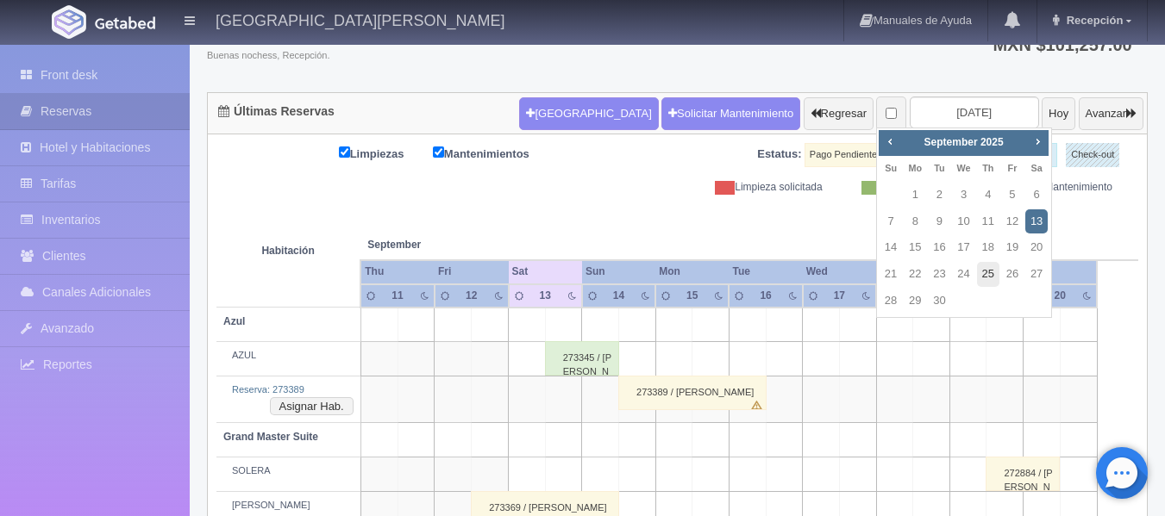
click at [989, 265] on link "25" at bounding box center [988, 274] width 22 height 25
type input "[DATE]"
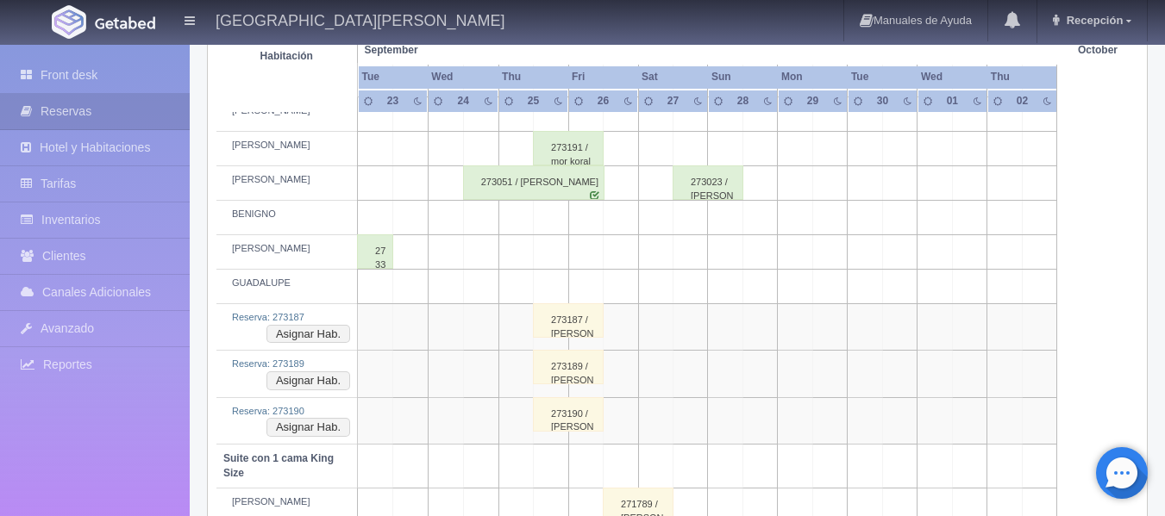
scroll to position [690, 0]
